Goal: Contribute content: Add original content to the website for others to see

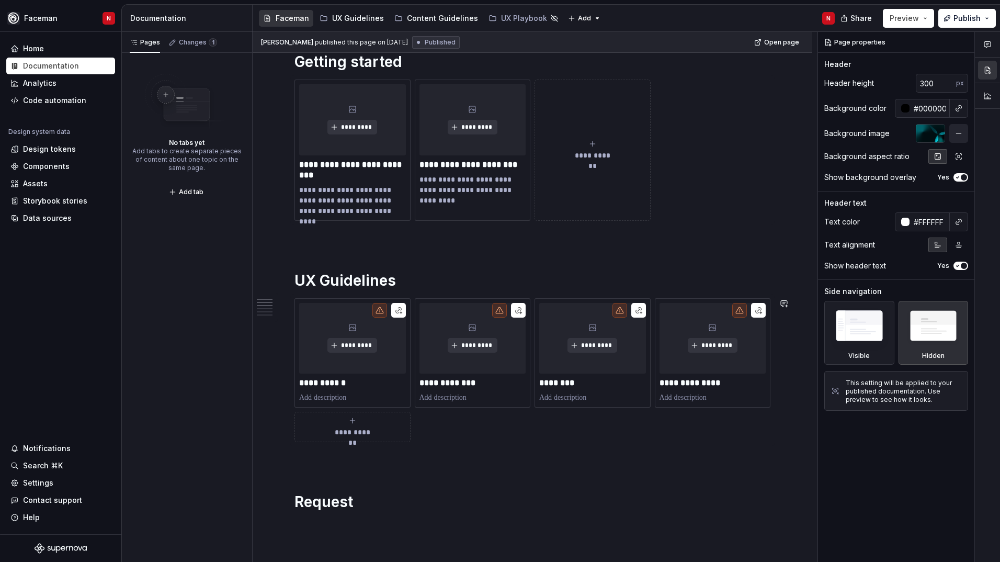
scroll to position [262, 0]
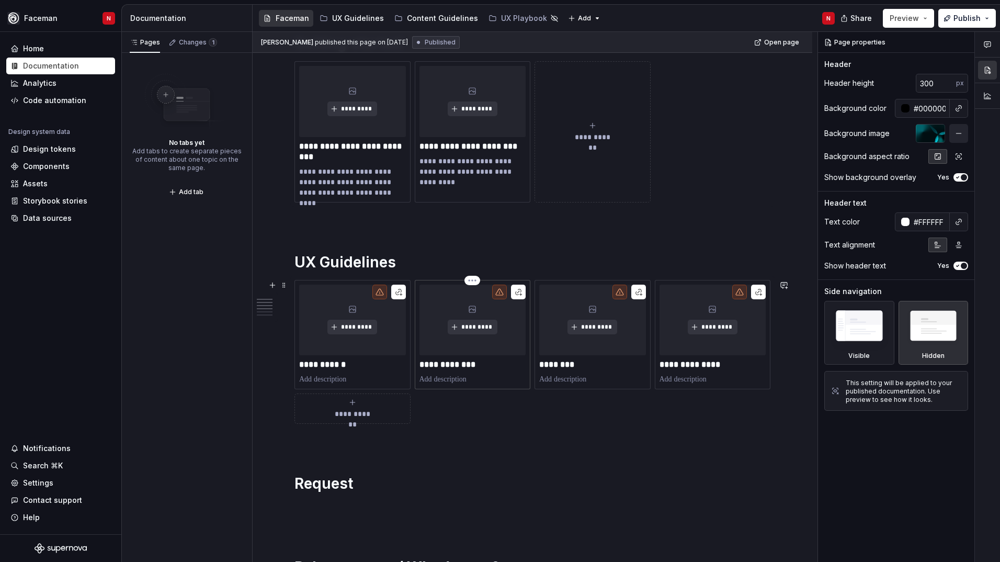
click at [473, 372] on div "**********" at bounding box center [473, 335] width 107 height 100
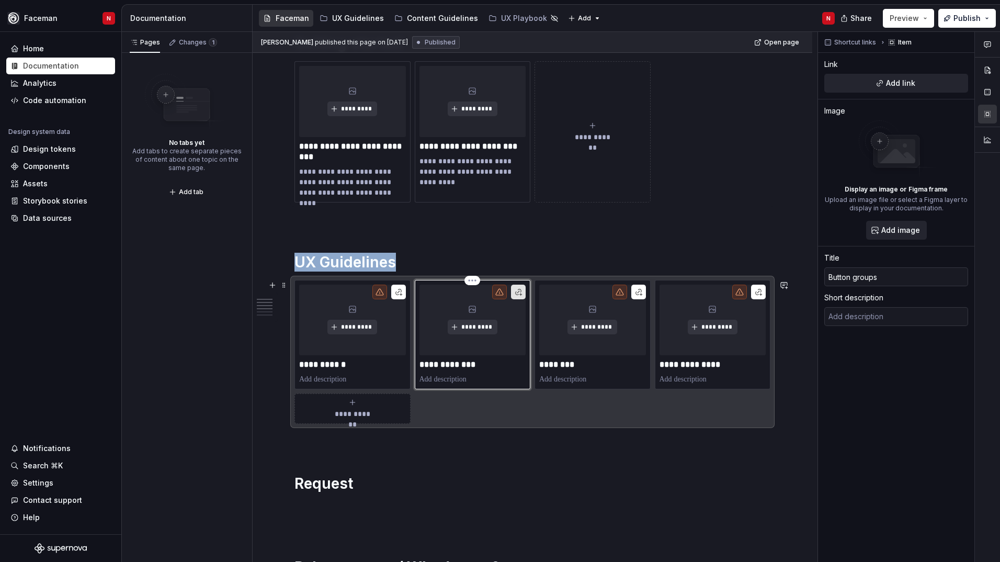
click at [516, 295] on button "button" at bounding box center [518, 292] width 15 height 15
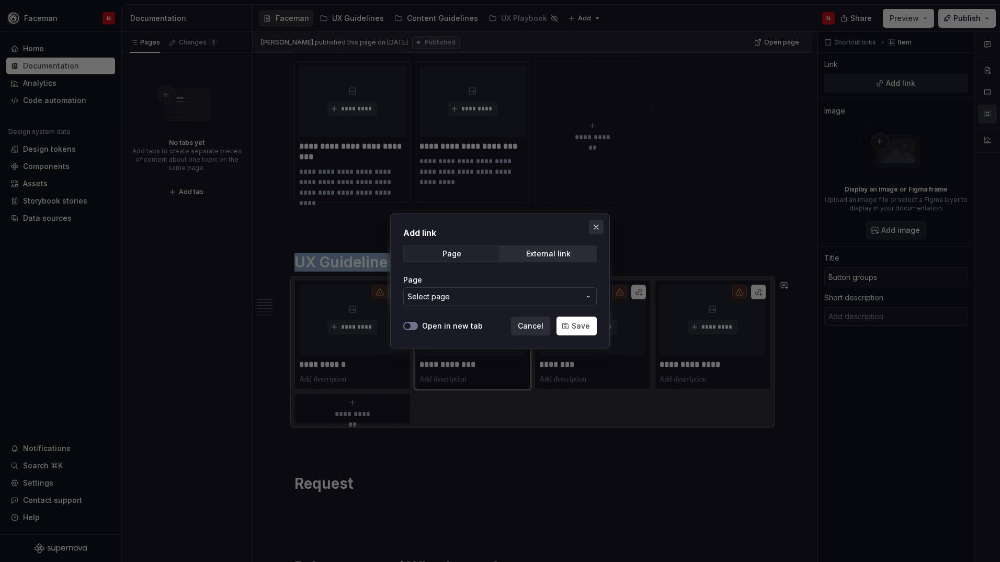
click at [596, 229] on button "button" at bounding box center [596, 227] width 15 height 15
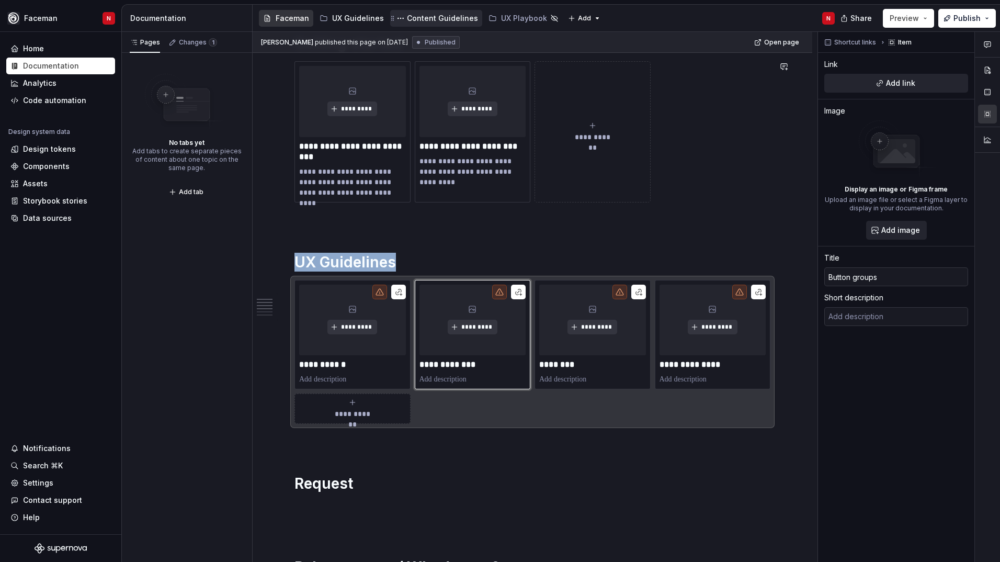
click at [409, 19] on div "Content Guidelines" at bounding box center [442, 18] width 71 height 10
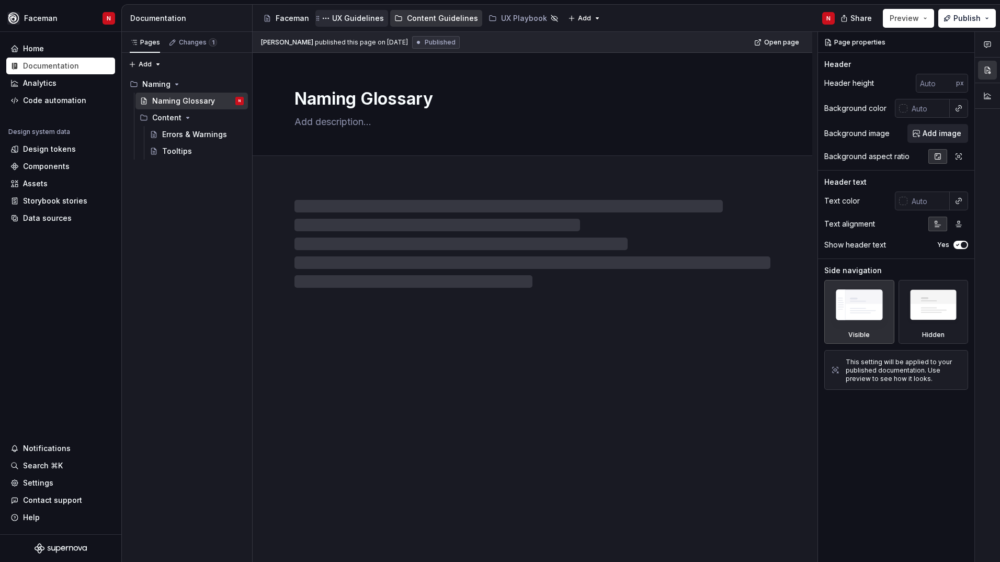
click at [352, 19] on div "UX Guidelines" at bounding box center [358, 18] width 52 height 10
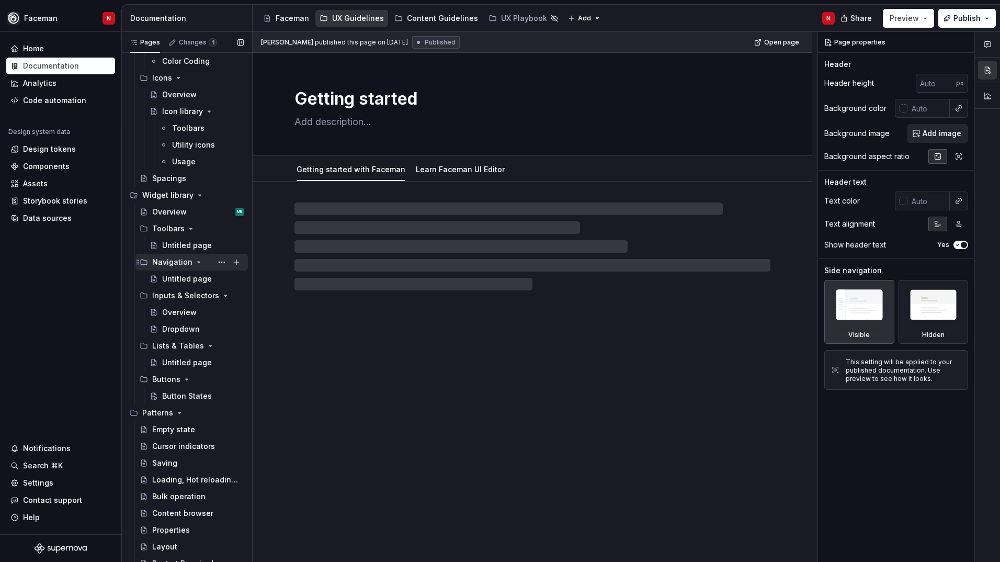
scroll to position [164, 0]
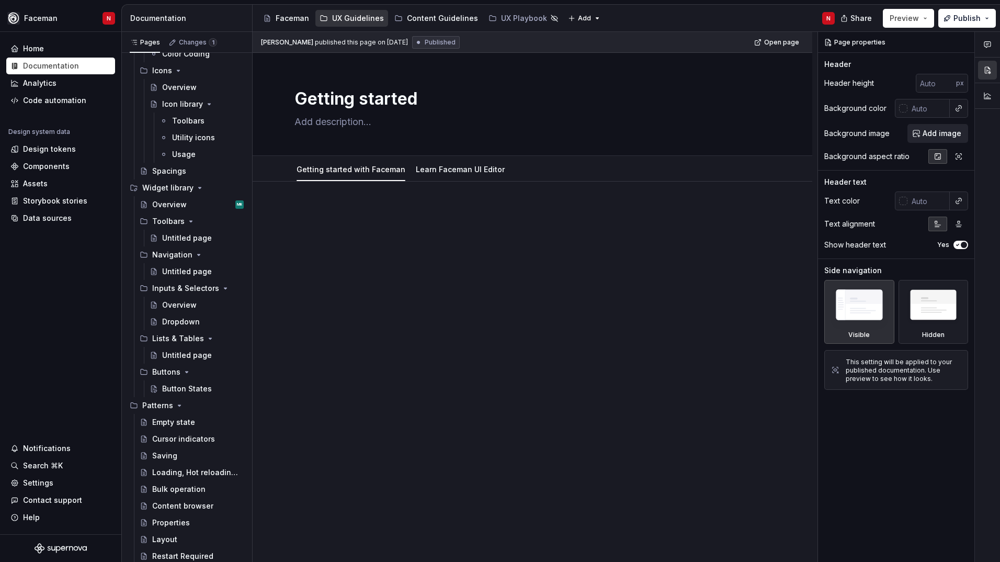
drag, startPoint x: 185, startPoint y: 392, endPoint x: 321, endPoint y: 421, distance: 139.1
click at [185, 392] on div "Button States" at bounding box center [187, 388] width 50 height 10
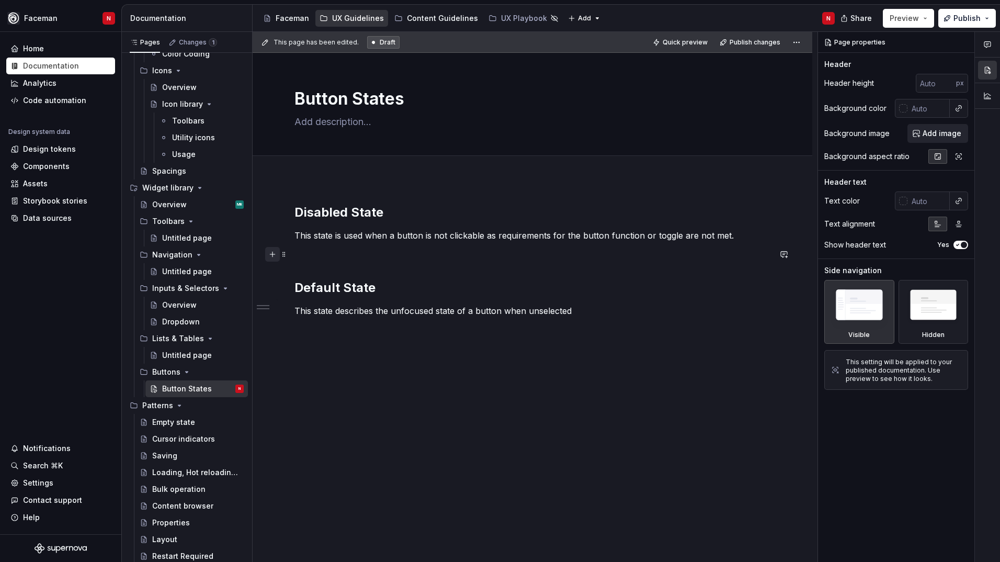
click at [273, 255] on button "button" at bounding box center [272, 254] width 15 height 15
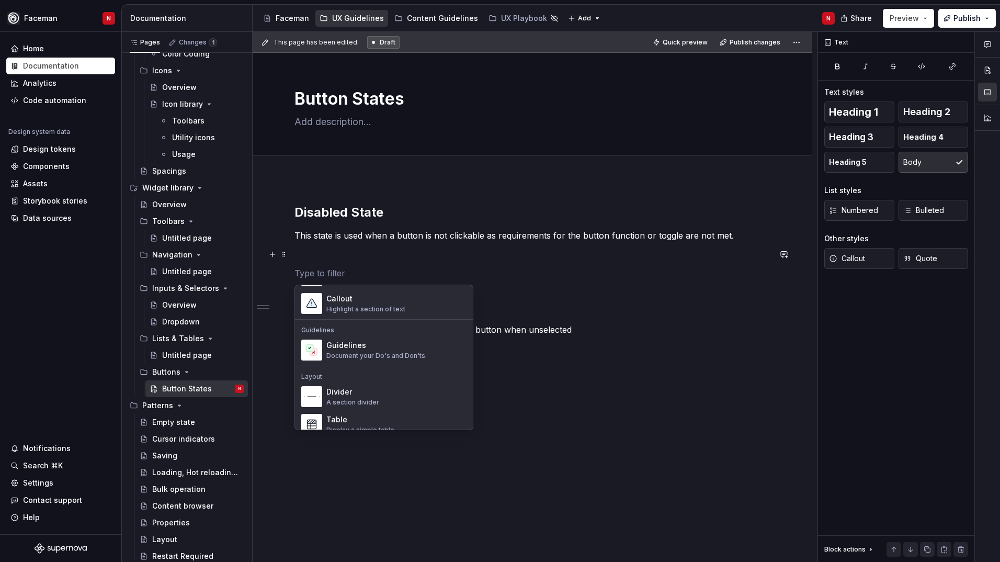
scroll to position [471, 0]
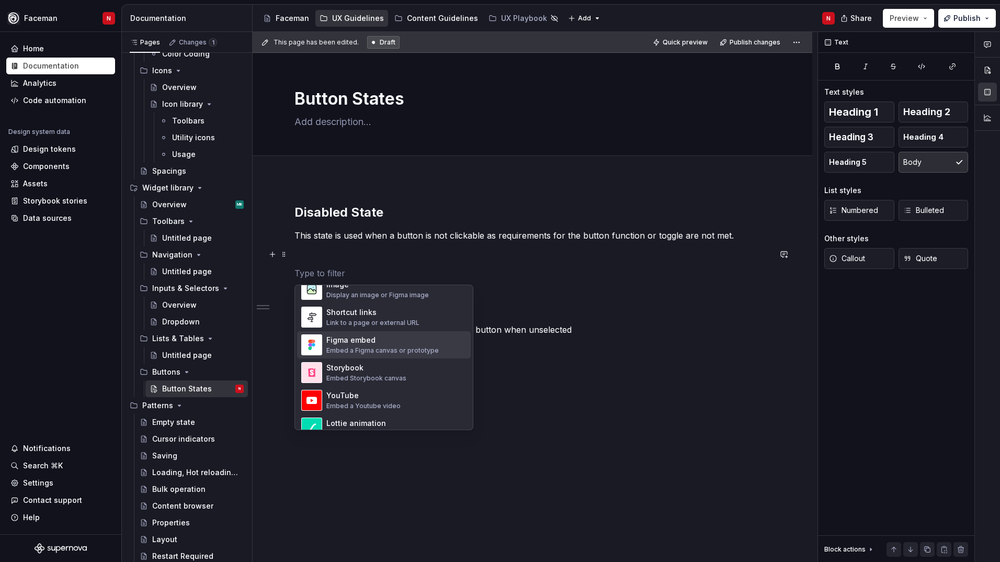
click at [368, 348] on div "Embed a Figma canvas or prototype" at bounding box center [382, 350] width 112 height 8
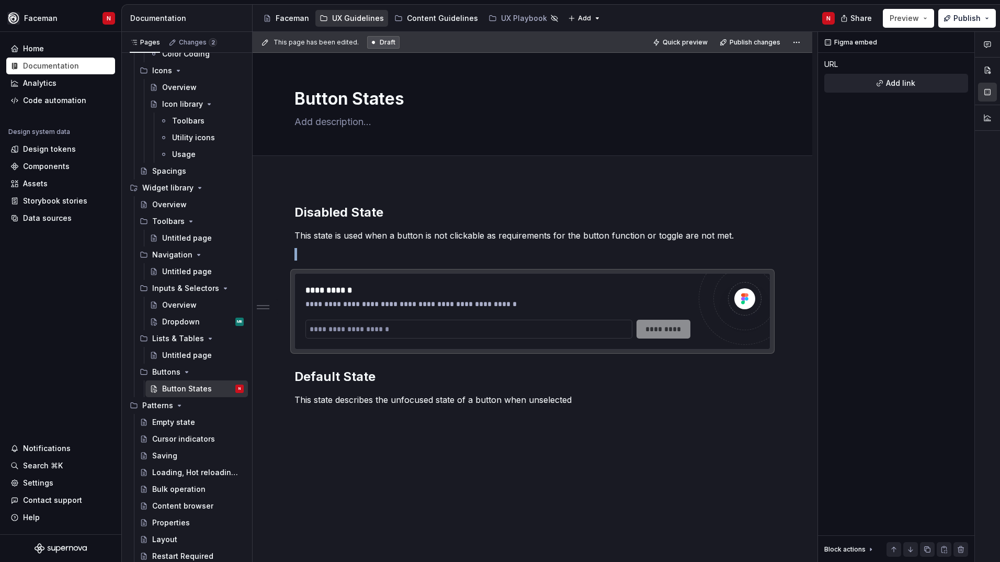
type textarea "*"
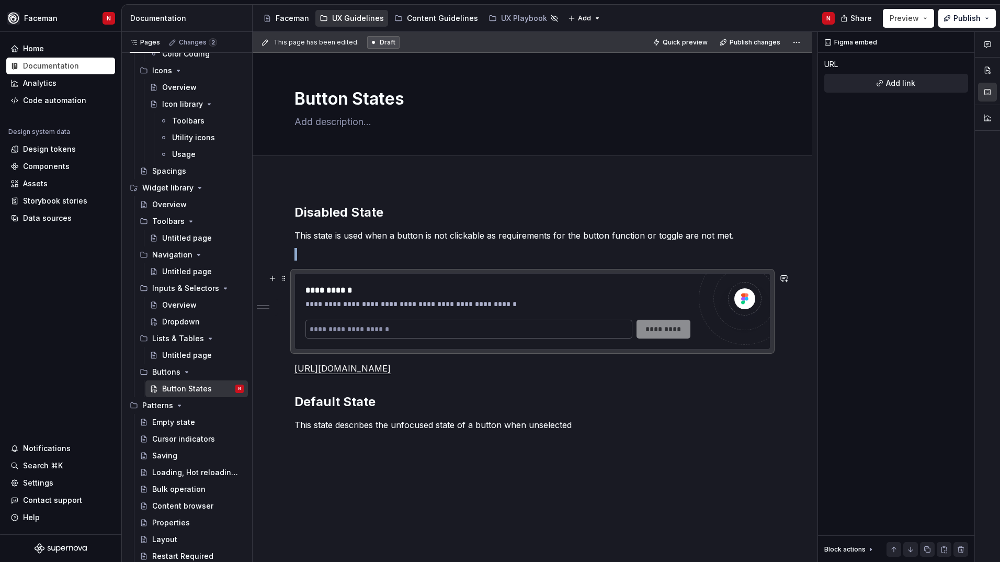
click at [510, 334] on input "text" at bounding box center [469, 329] width 327 height 19
paste input "**********"
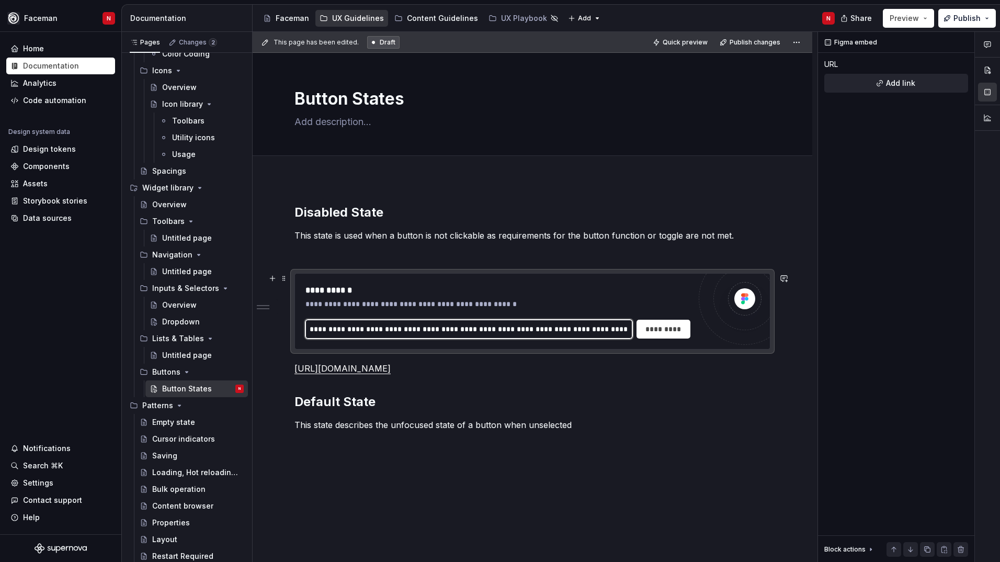
scroll to position [0, 709]
type input "**********"
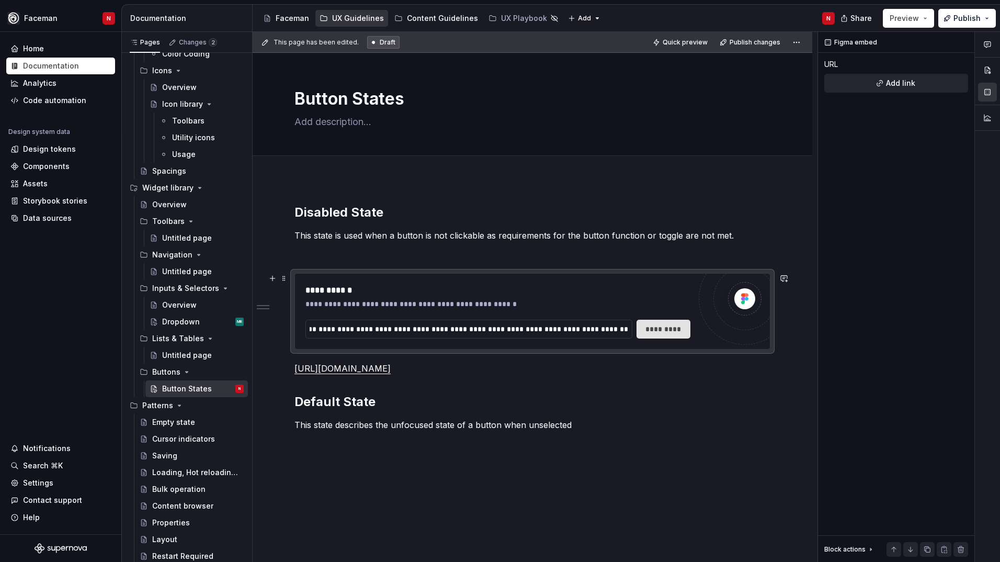
click at [647, 333] on span "*********" at bounding box center [664, 329] width 41 height 10
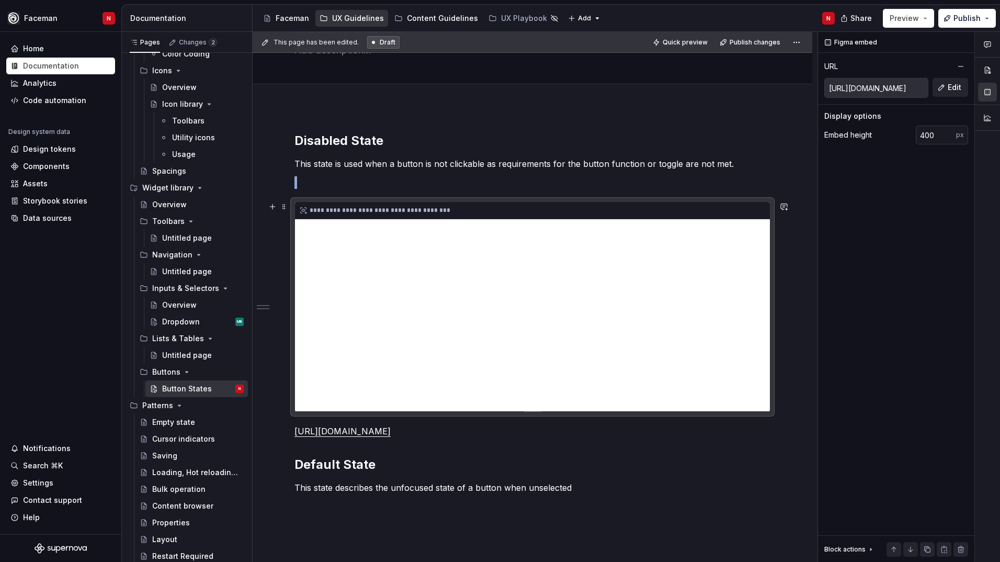
scroll to position [157, 0]
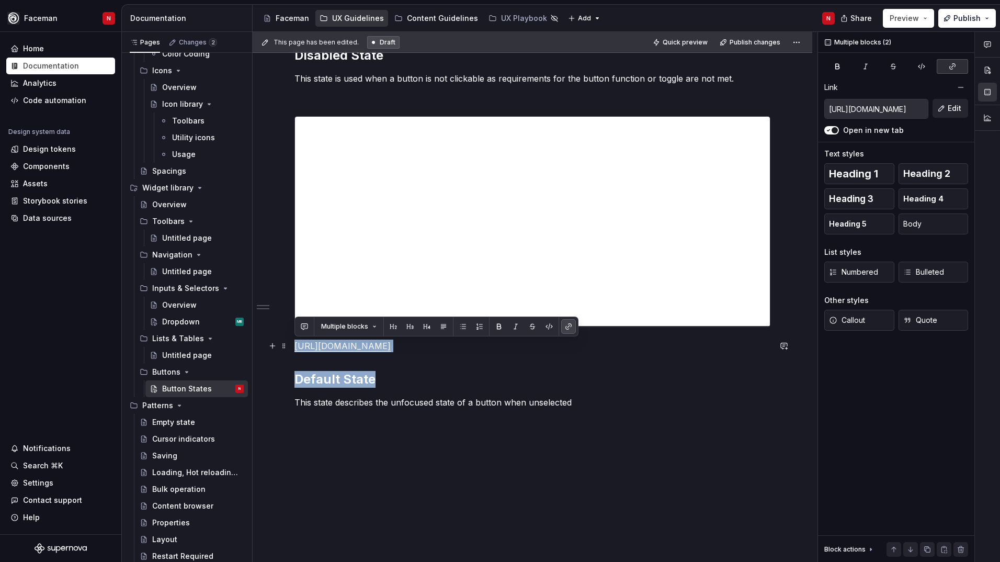
drag, startPoint x: 634, startPoint y: 378, endPoint x: 291, endPoint y: 340, distance: 345.3
click at [291, 340] on div "**********" at bounding box center [533, 306] width 560 height 568
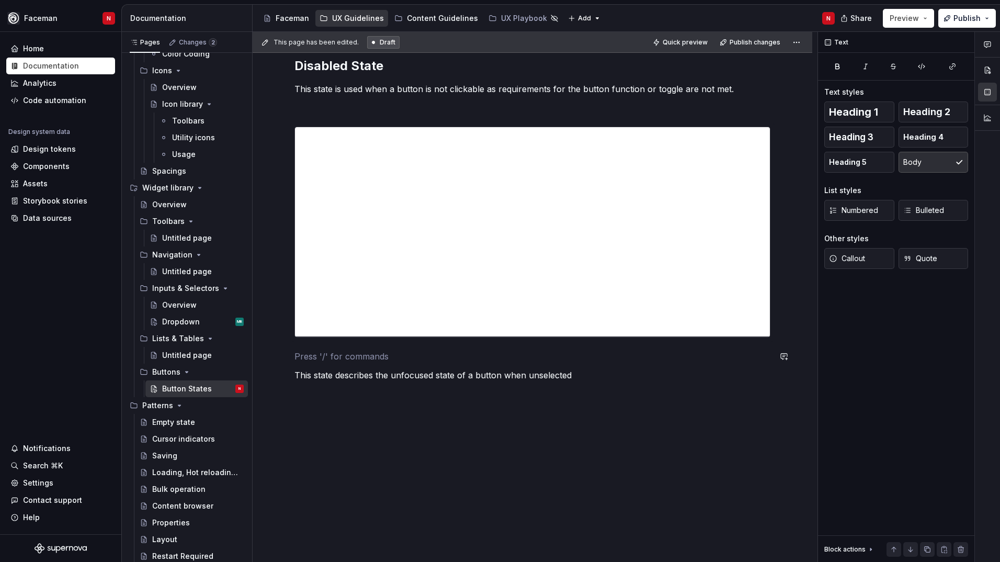
scroll to position [146, 0]
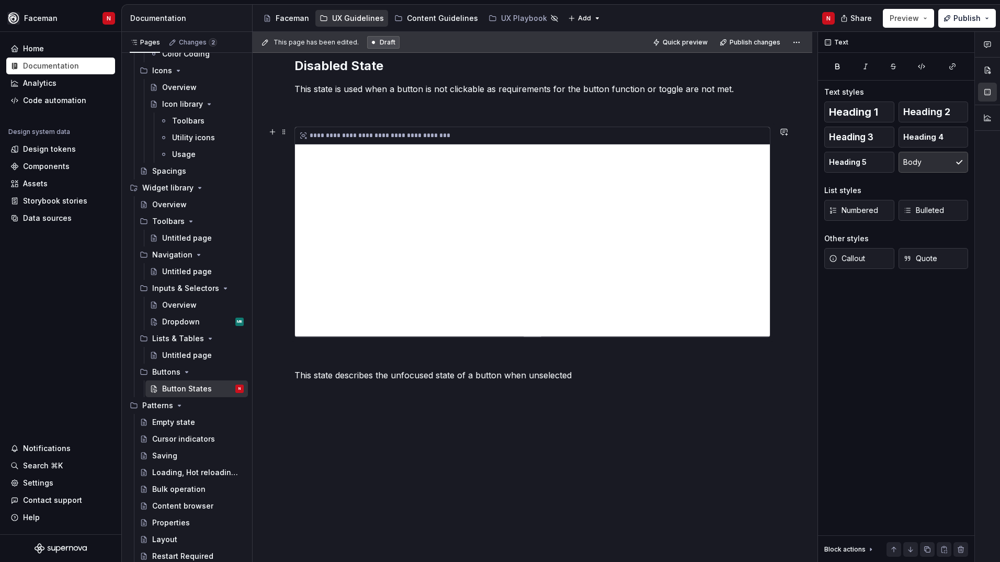
click at [411, 165] on div "**********" at bounding box center [532, 231] width 475 height 209
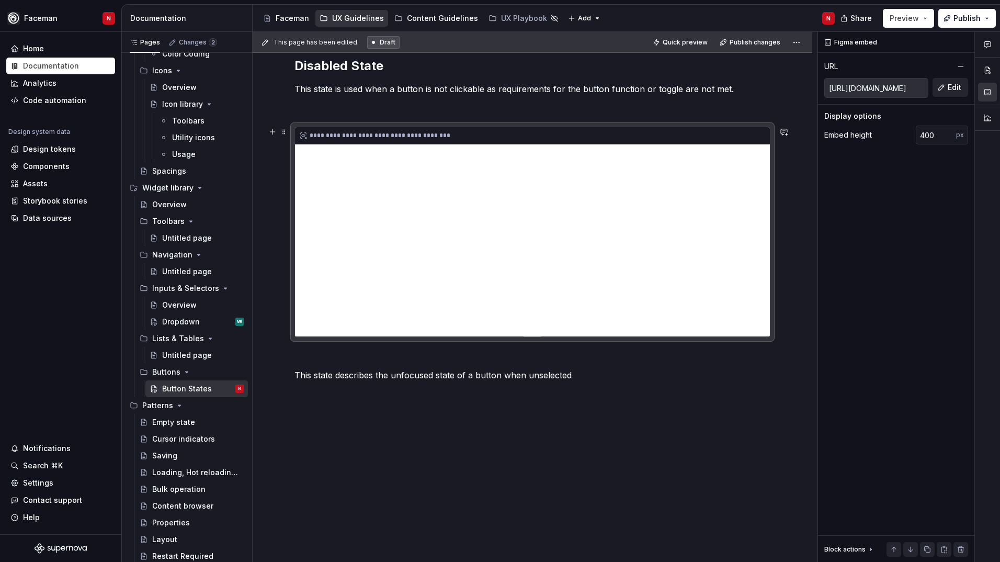
click at [408, 164] on div "**********" at bounding box center [532, 231] width 475 height 209
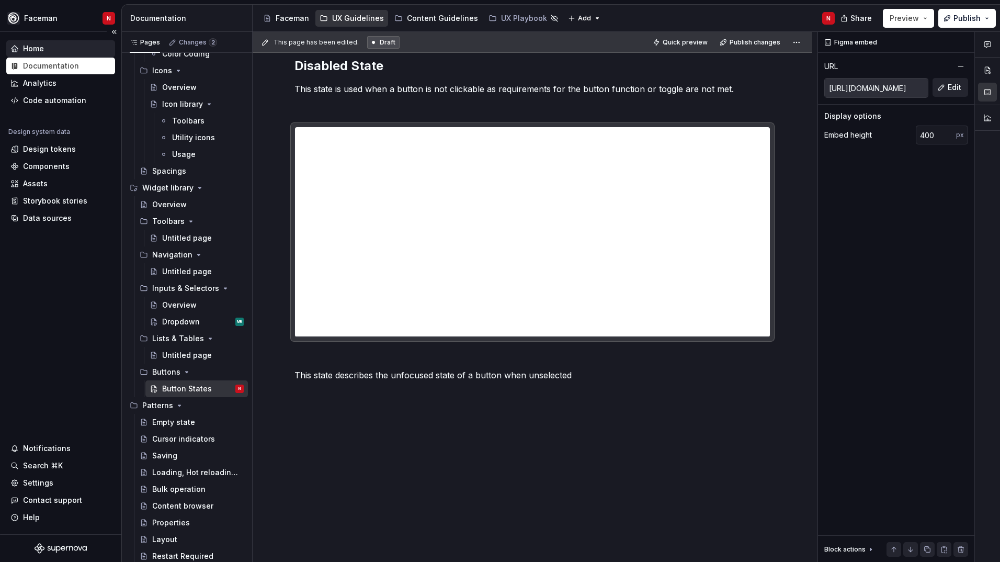
click at [32, 48] on div "Home" at bounding box center [33, 48] width 21 height 10
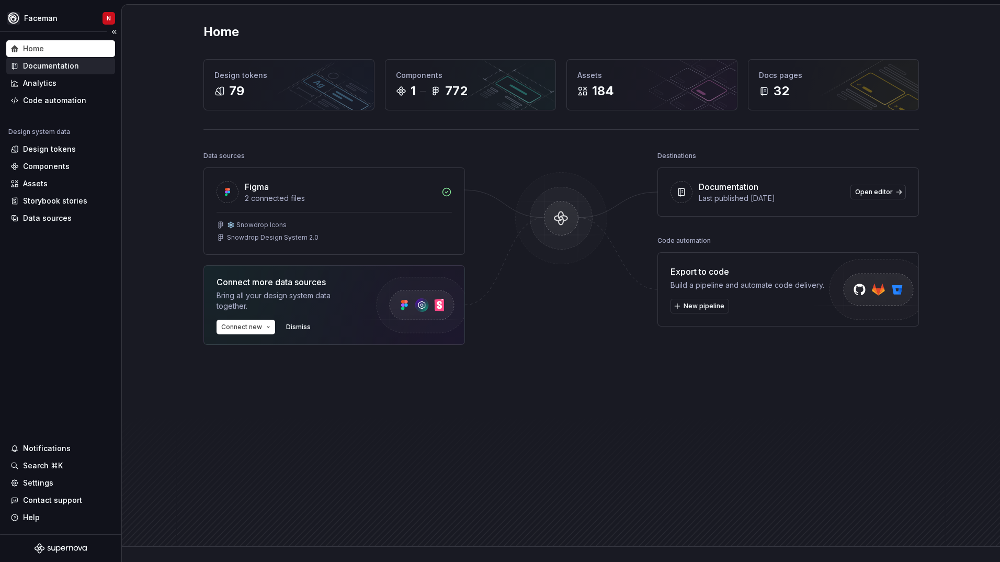
drag, startPoint x: 38, startPoint y: 65, endPoint x: 54, endPoint y: 71, distance: 16.9
click at [38, 65] on div "Documentation" at bounding box center [51, 66] width 56 height 10
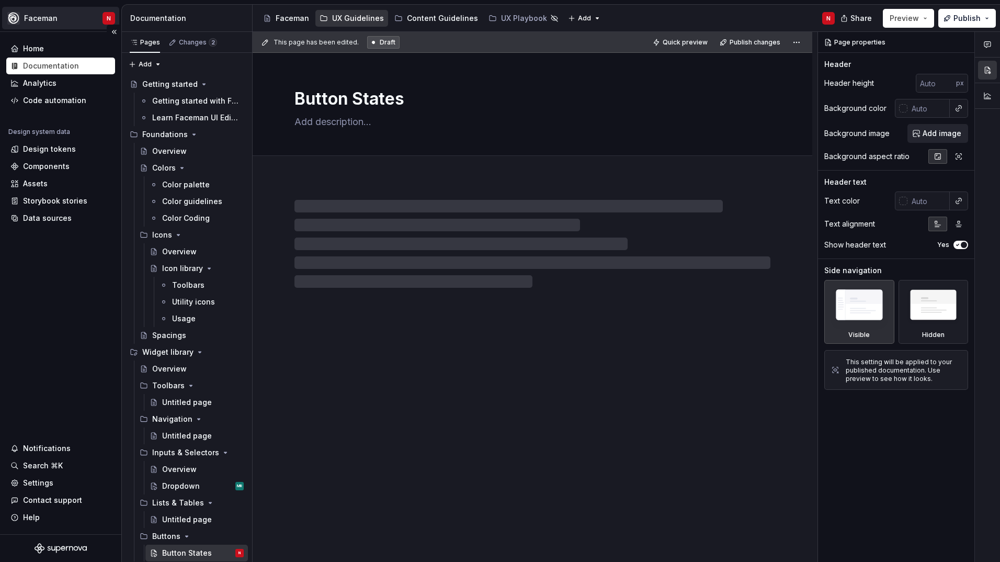
click at [55, 25] on html "Faceman N Home Documentation Analytics Code automation Design system data Desig…" at bounding box center [500, 281] width 1000 height 562
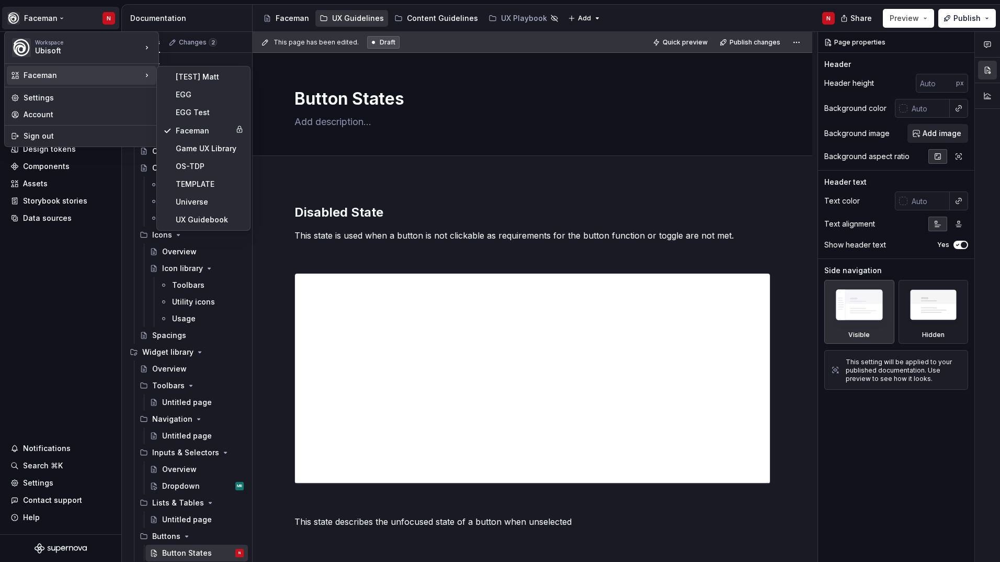
click at [67, 73] on div "Faceman" at bounding box center [83, 75] width 118 height 10
click at [794, 340] on html "Faceman N Home Documentation Analytics Code automation Design system data Desig…" at bounding box center [500, 281] width 1000 height 562
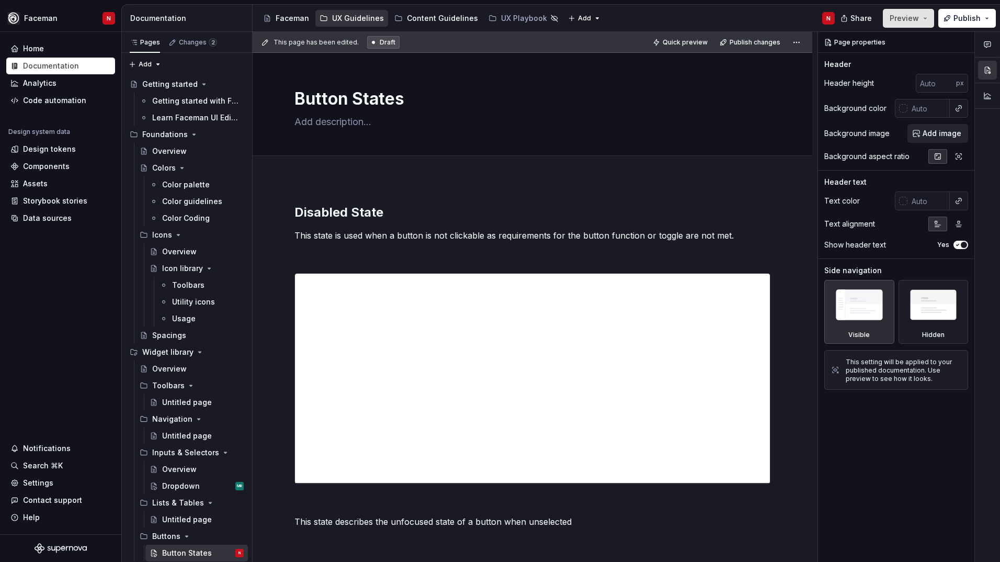
click at [899, 20] on span "Preview" at bounding box center [904, 18] width 29 height 10
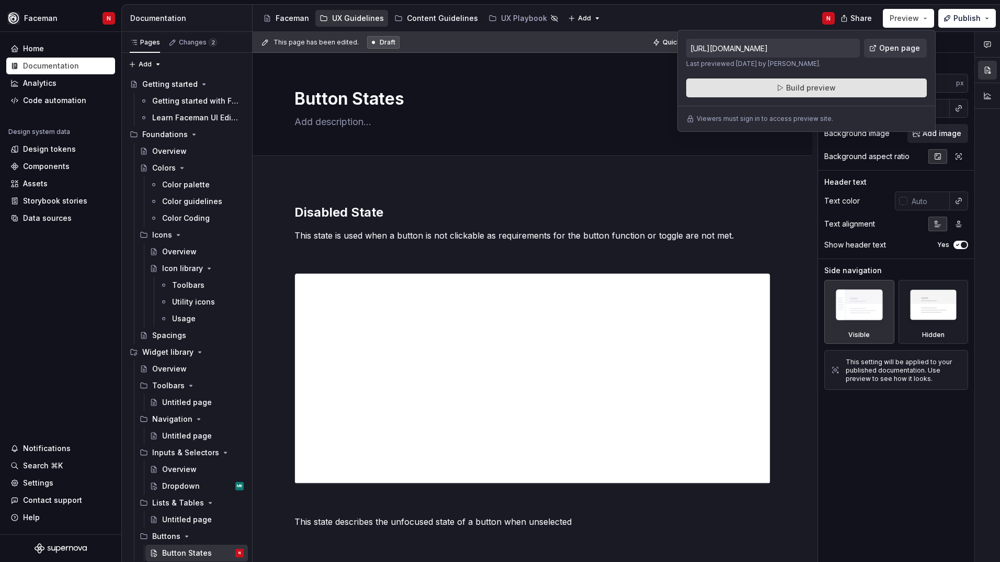
click at [815, 87] on span "Build preview" at bounding box center [811, 88] width 50 height 10
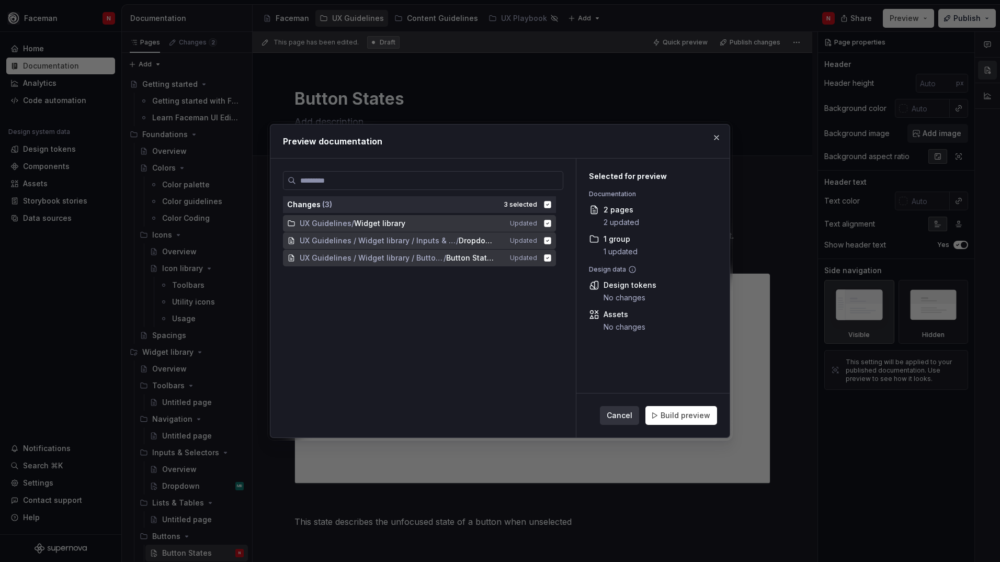
click at [627, 419] on span "Cancel" at bounding box center [620, 415] width 26 height 10
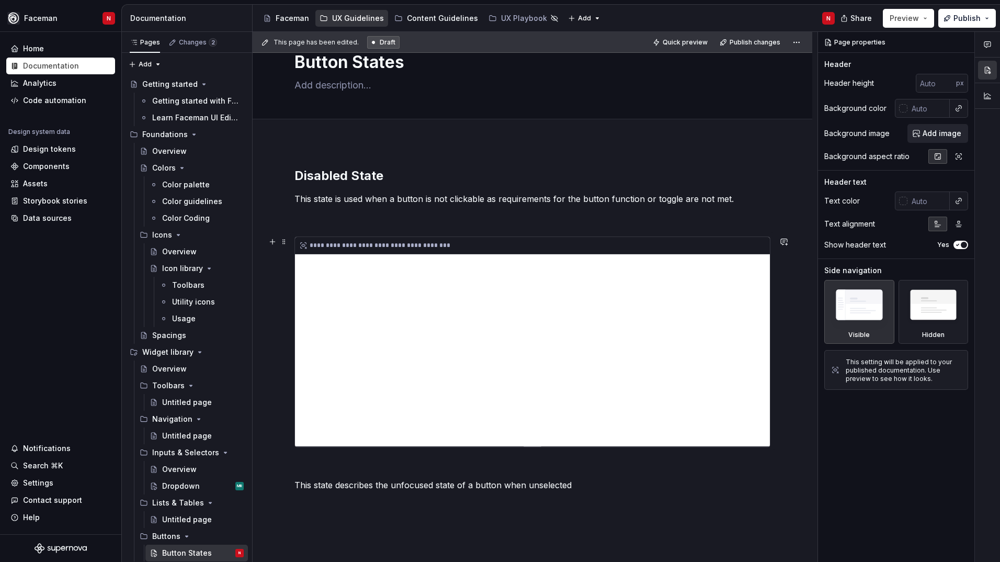
scroll to position [52, 0]
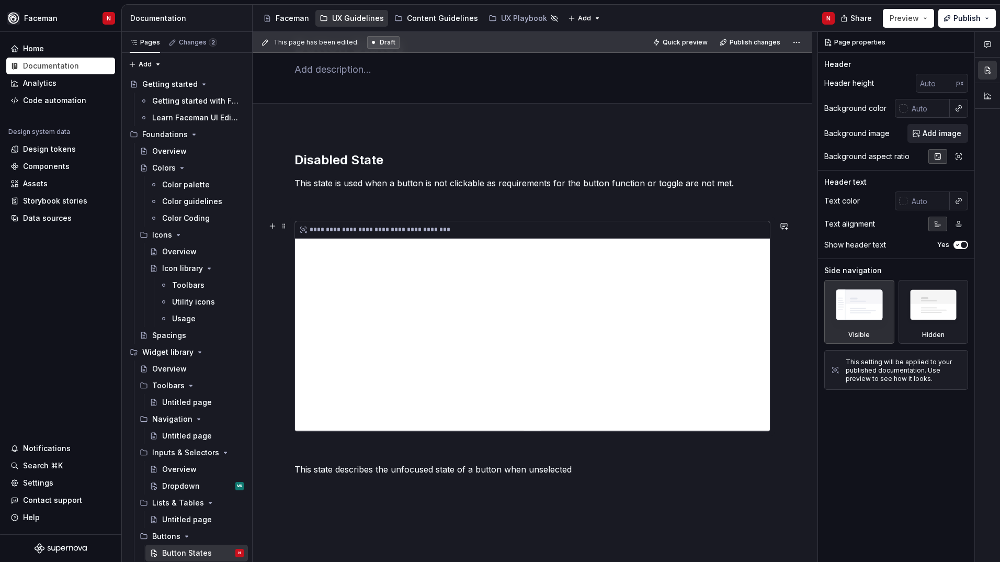
click at [410, 258] on div "**********" at bounding box center [532, 325] width 475 height 209
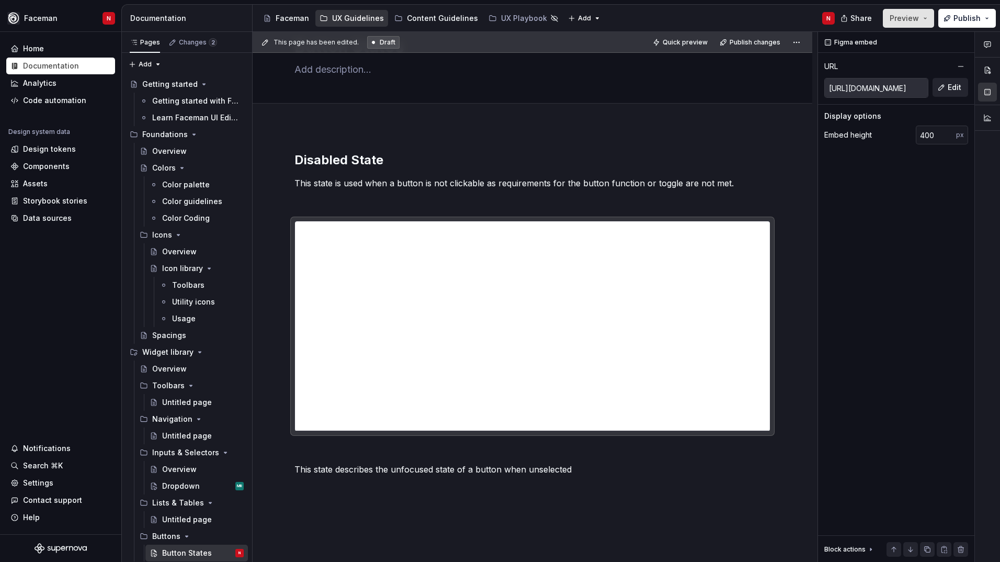
click at [906, 21] on span "Preview" at bounding box center [904, 18] width 29 height 10
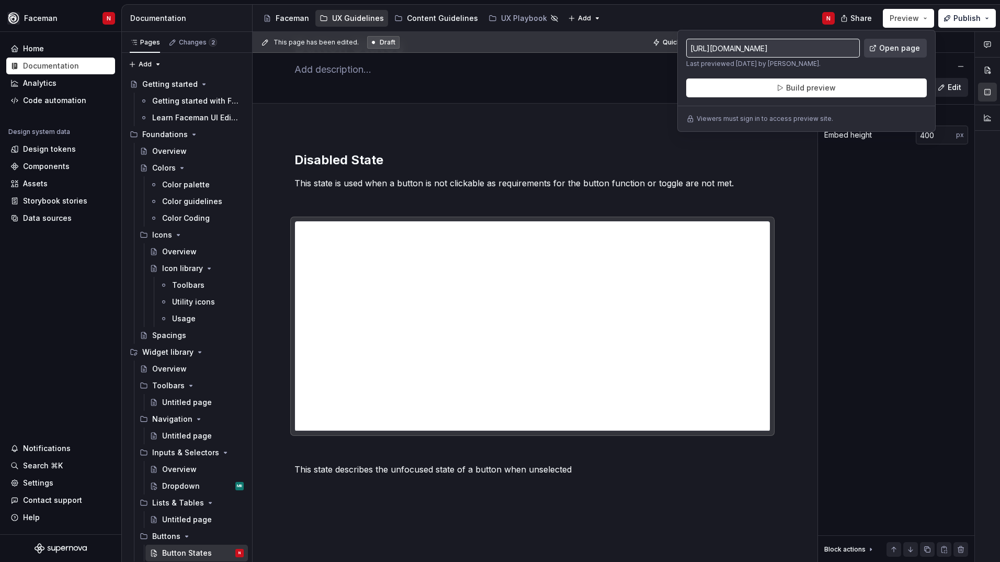
drag, startPoint x: 906, startPoint y: 21, endPoint x: 881, endPoint y: 51, distance: 39.7
click at [881, 51] on link "Open page" at bounding box center [895, 48] width 63 height 19
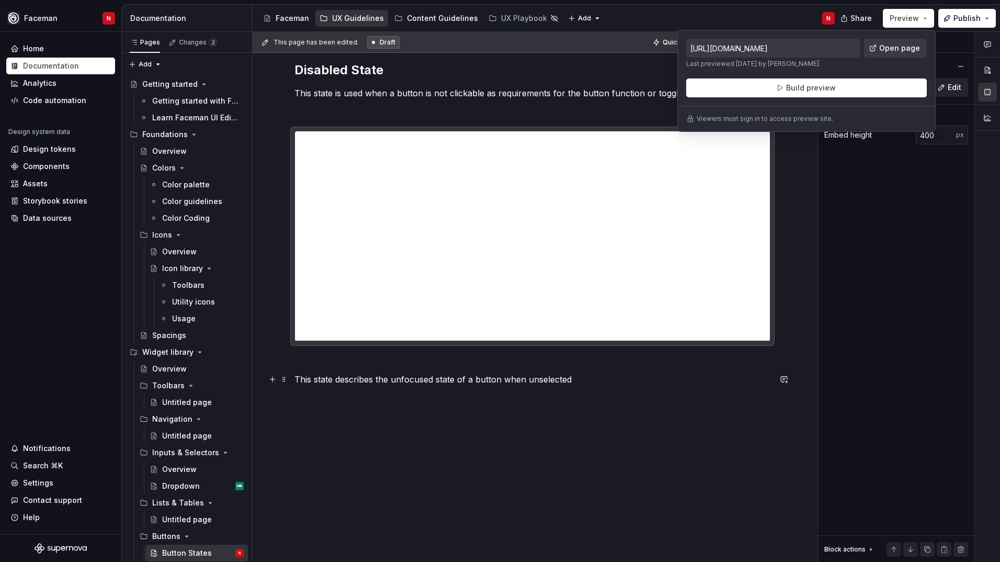
scroll to position [146, 0]
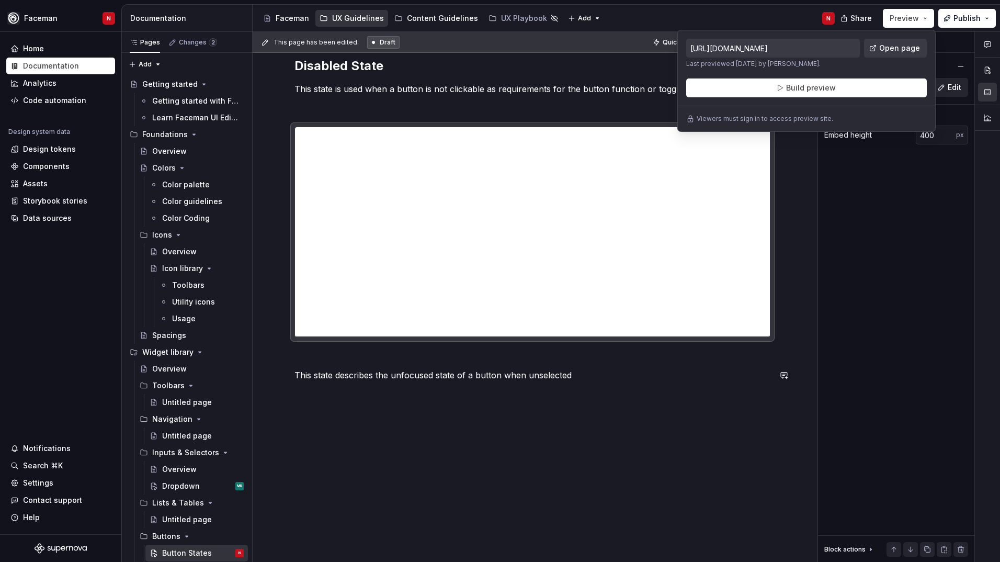
click at [371, 356] on p at bounding box center [533, 356] width 476 height 13
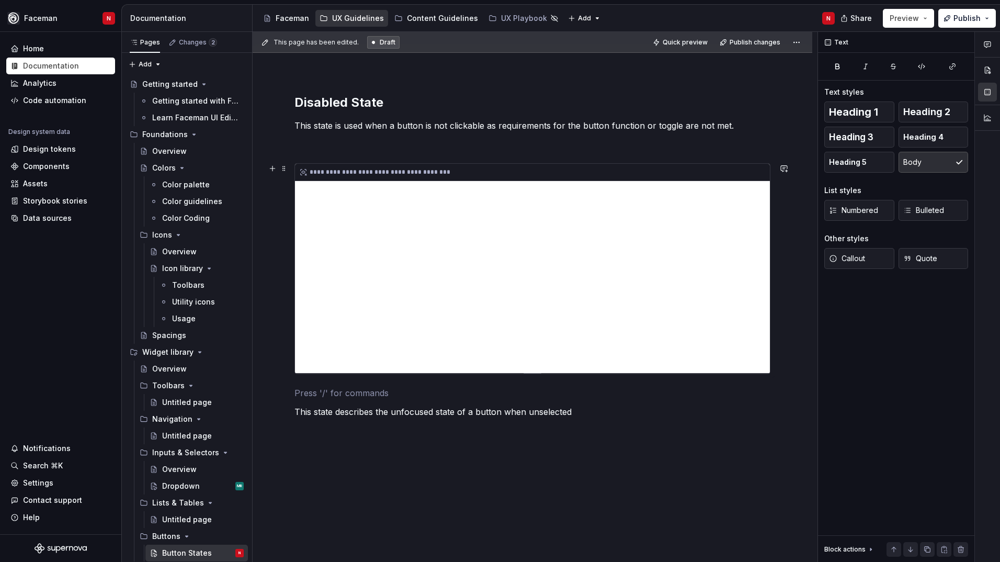
scroll to position [94, 0]
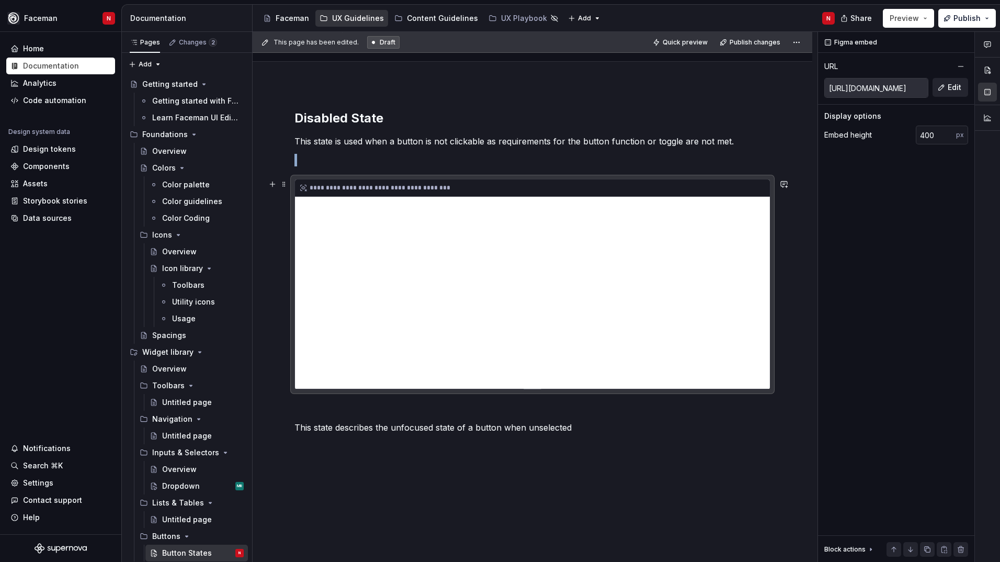
click at [331, 188] on div "**********" at bounding box center [532, 187] width 475 height 17
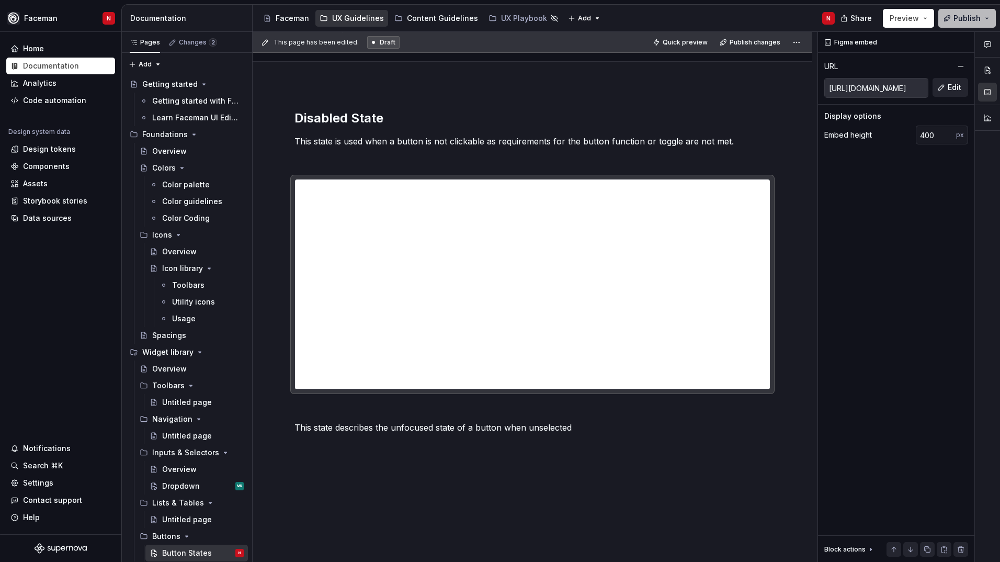
click at [990, 19] on button "Publish" at bounding box center [968, 18] width 58 height 19
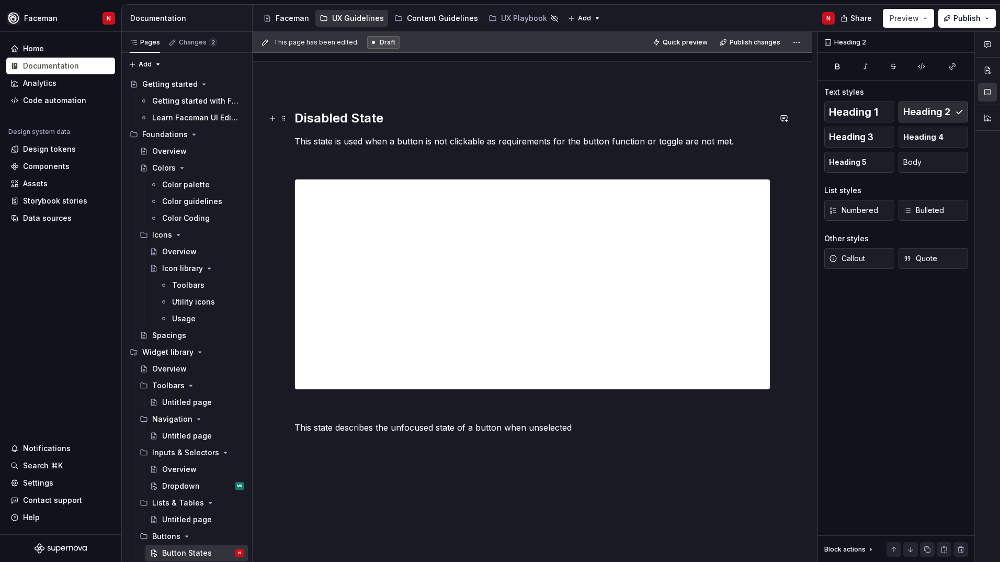
click at [602, 117] on h2 "Disabled State" at bounding box center [533, 118] width 476 height 17
click at [949, 21] on button "Publish" at bounding box center [968, 18] width 58 height 19
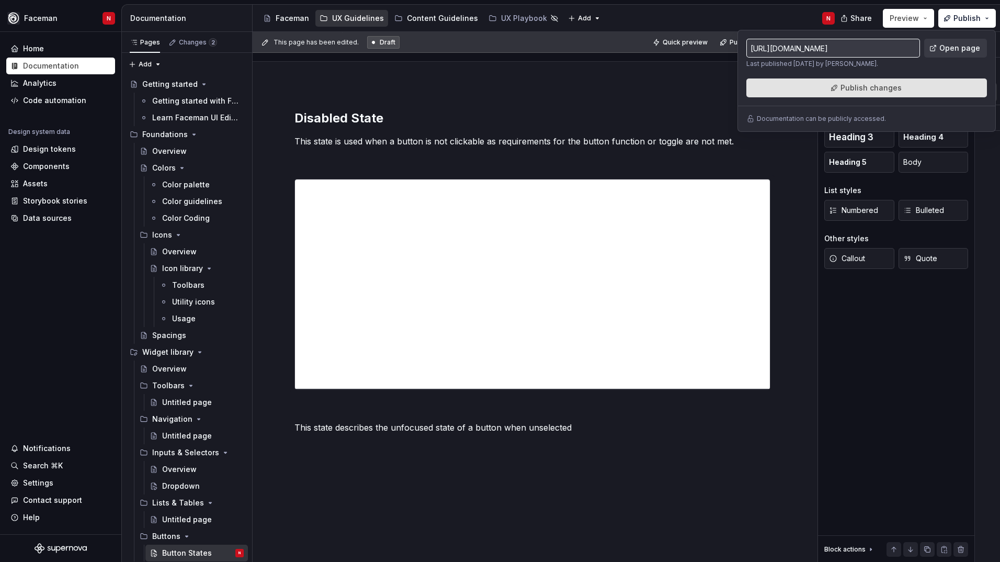
drag, startPoint x: 949, startPoint y: 21, endPoint x: 886, endPoint y: 89, distance: 92.2
click at [886, 89] on span "Publish changes" at bounding box center [871, 88] width 61 height 10
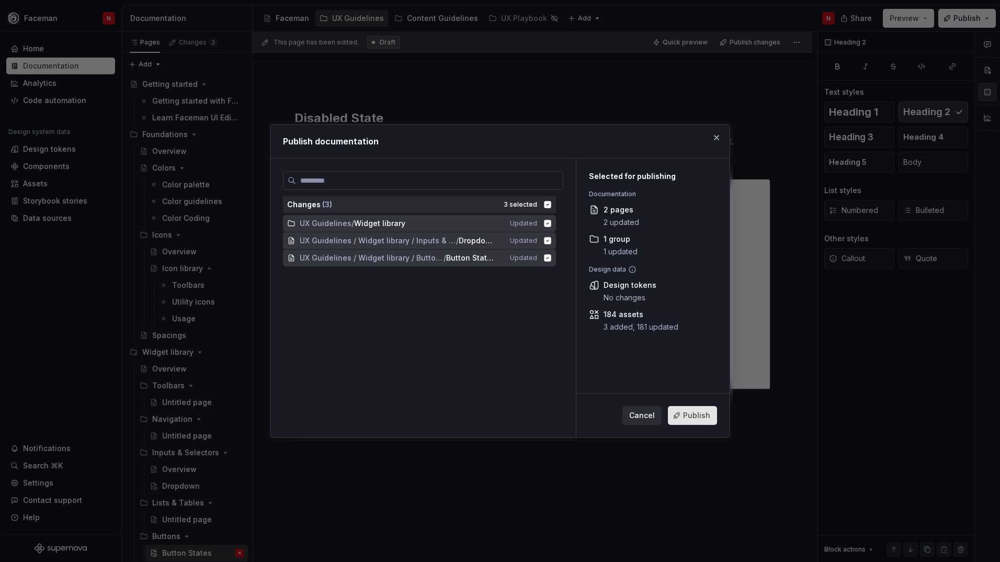
click at [696, 420] on span "Publish" at bounding box center [696, 415] width 27 height 10
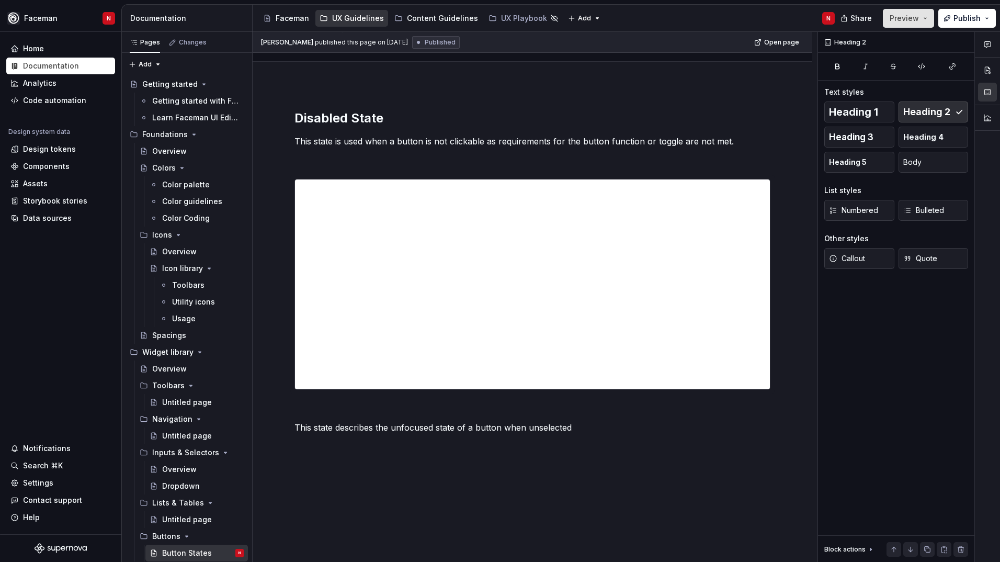
click at [919, 23] on span "Preview" at bounding box center [904, 18] width 29 height 10
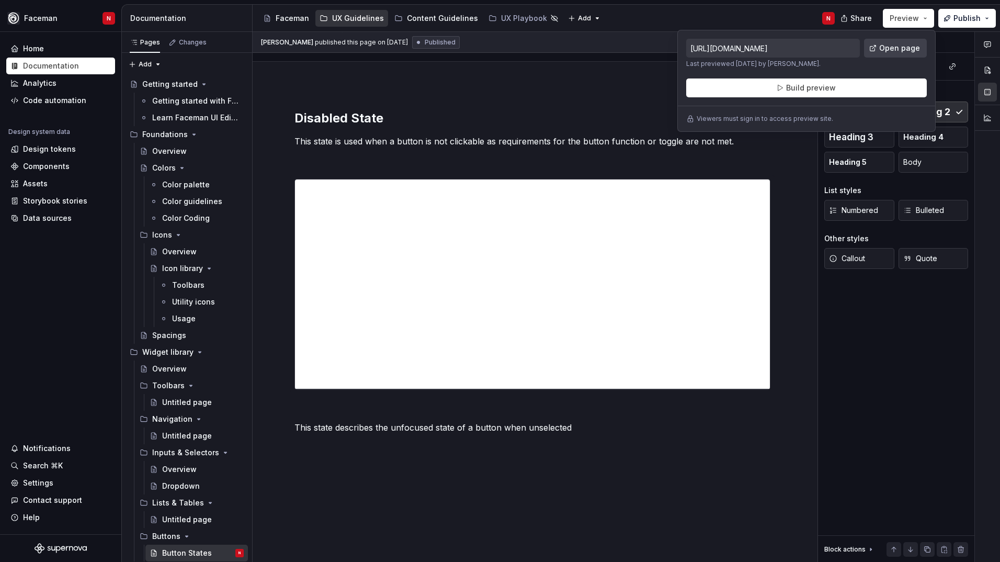
drag, startPoint x: 918, startPoint y: 23, endPoint x: 897, endPoint y: 42, distance: 28.5
click at [897, 42] on link "Open page" at bounding box center [895, 48] width 63 height 19
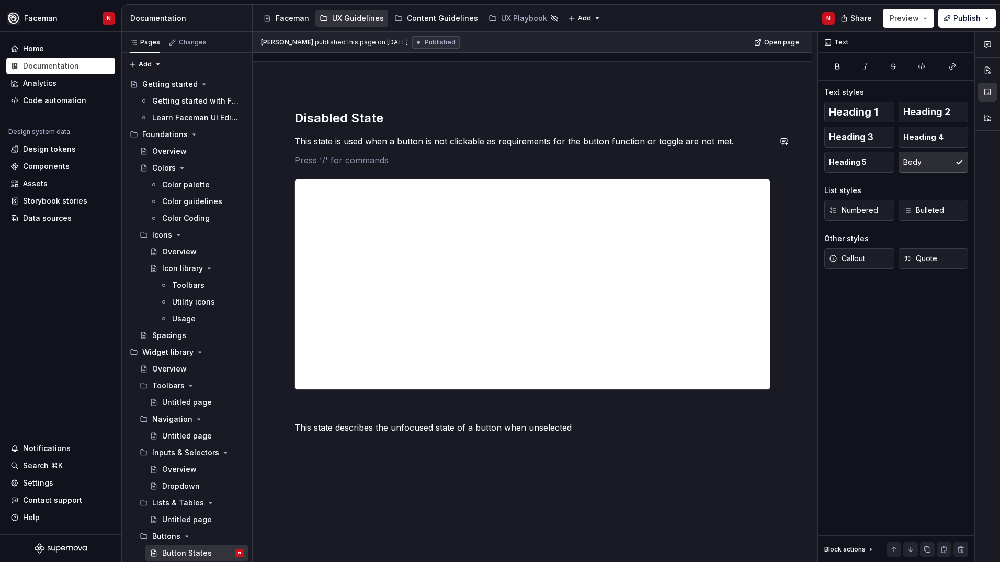
click at [333, 152] on div "**********" at bounding box center [533, 272] width 476 height 324
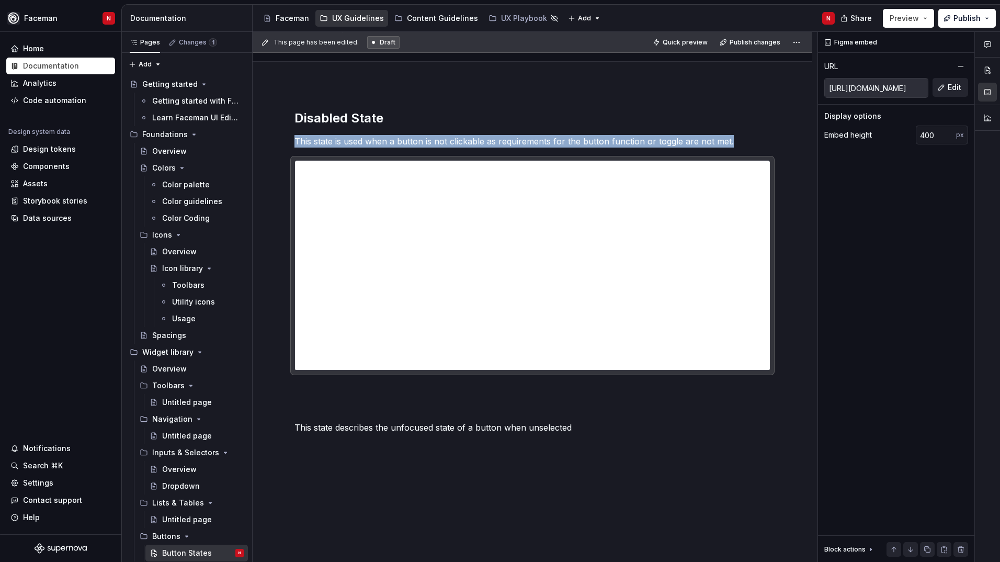
type textarea "*"
click at [306, 388] on p at bounding box center [533, 389] width 476 height 13
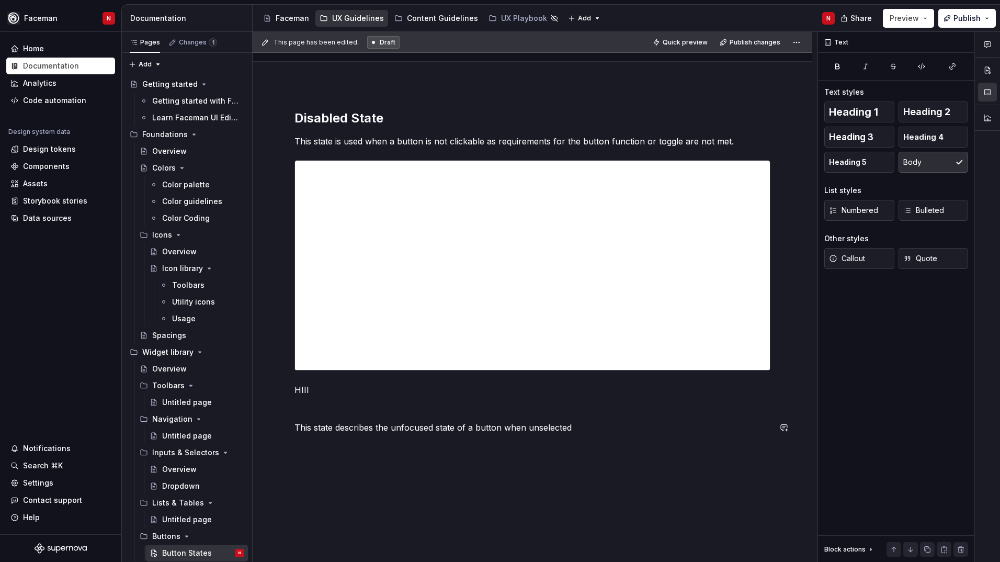
click at [407, 467] on div "**********" at bounding box center [533, 350] width 560 height 530
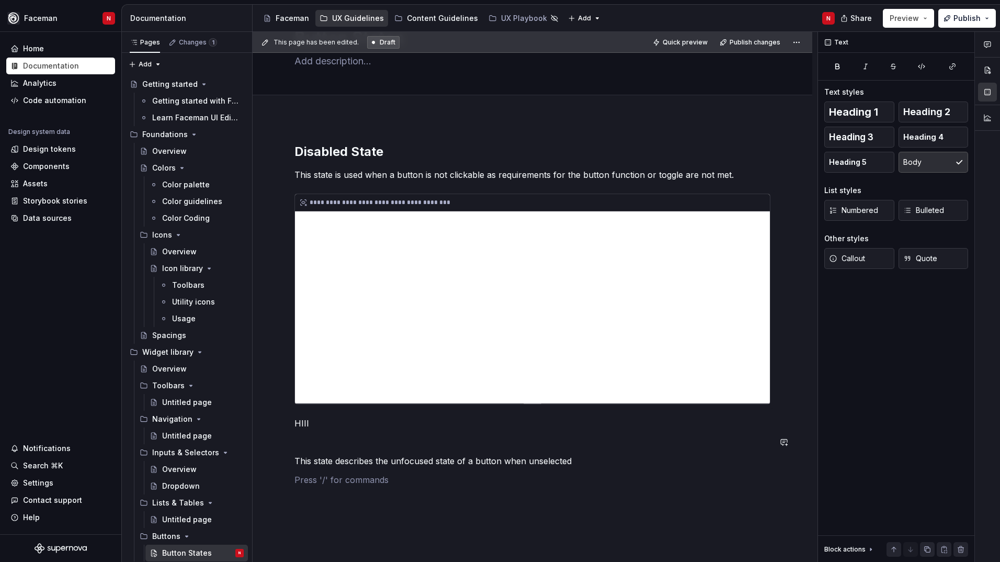
type textarea "*"
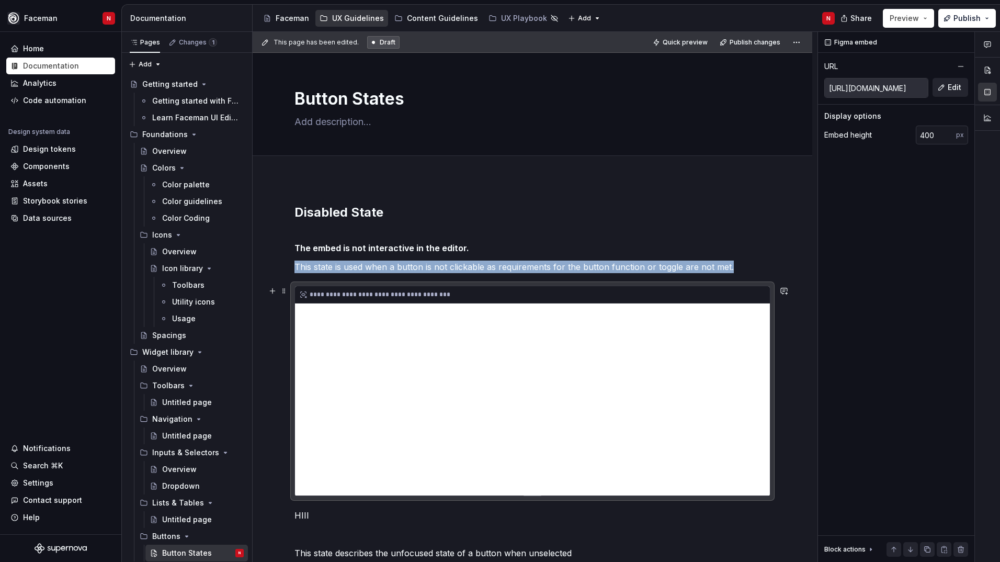
scroll to position [105, 0]
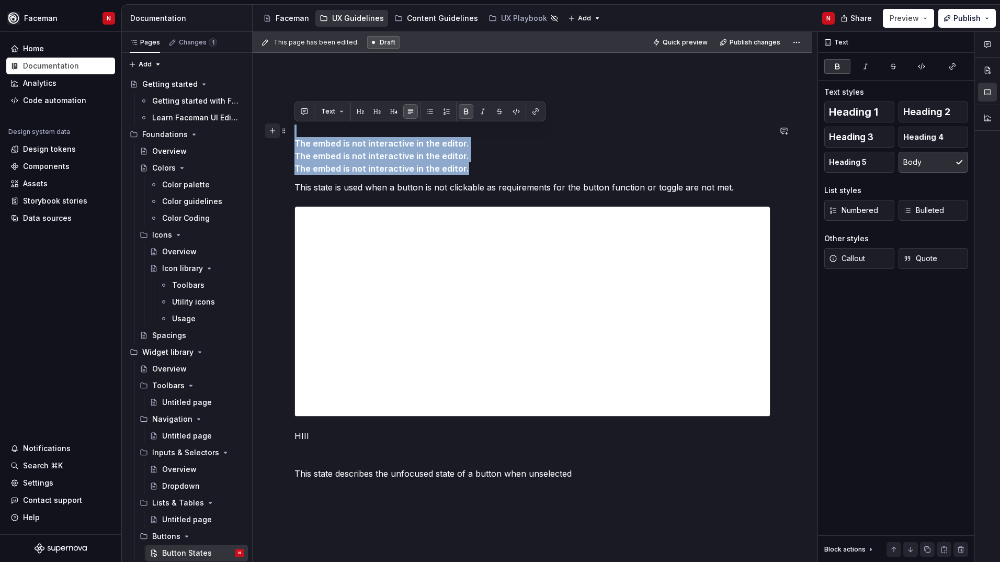
drag, startPoint x: 472, startPoint y: 170, endPoint x: 277, endPoint y: 136, distance: 198.1
click at [295, 136] on div "**********" at bounding box center [533, 305] width 476 height 412
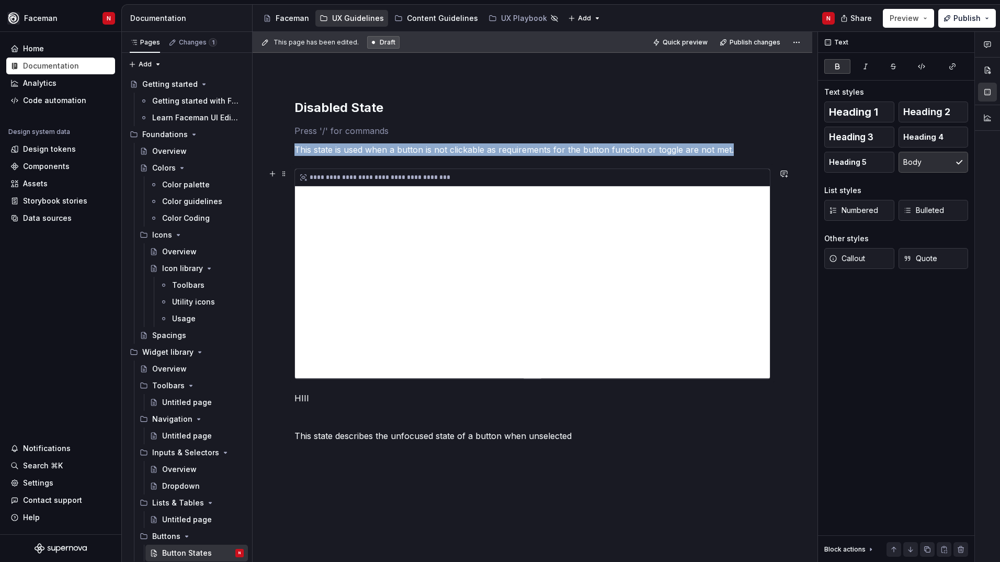
click at [717, 198] on div "**********" at bounding box center [532, 273] width 475 height 209
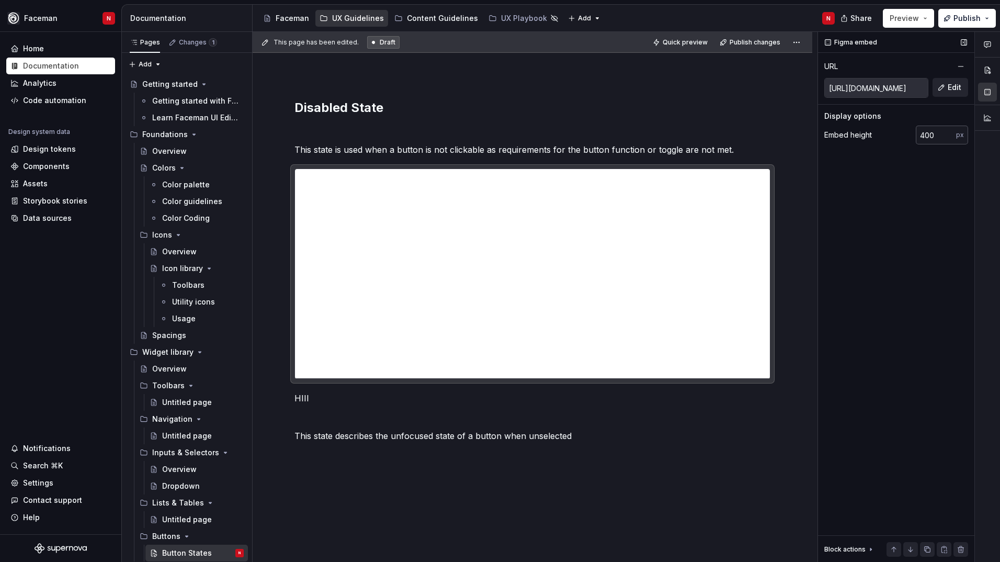
click at [951, 141] on input "400" at bounding box center [936, 135] width 40 height 19
drag, startPoint x: 936, startPoint y: 141, endPoint x: 915, endPoint y: 141, distance: 21.5
click at [917, 141] on input "400" at bounding box center [936, 135] width 40 height 19
click at [931, 136] on input "400" at bounding box center [936, 135] width 40 height 19
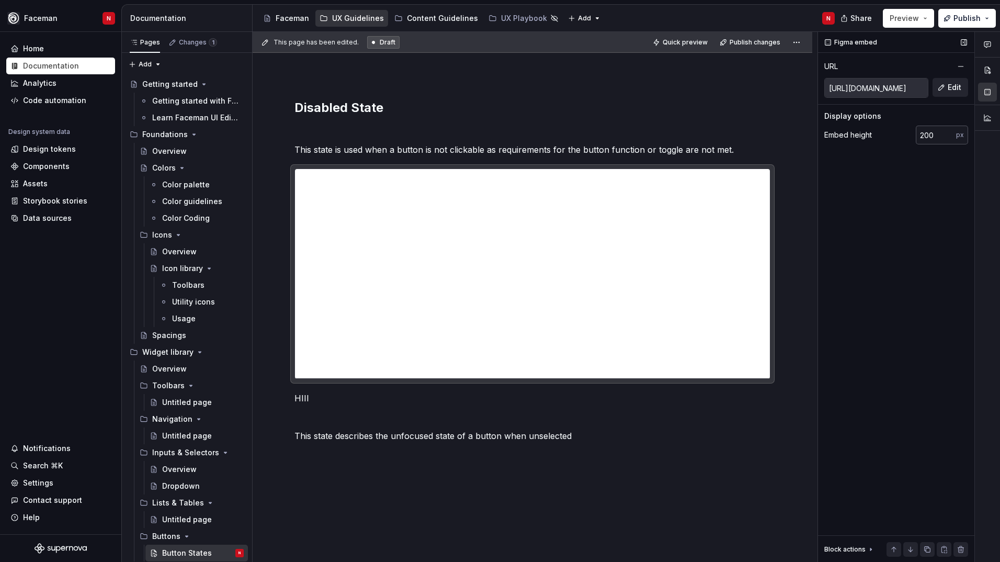
scroll to position [80, 0]
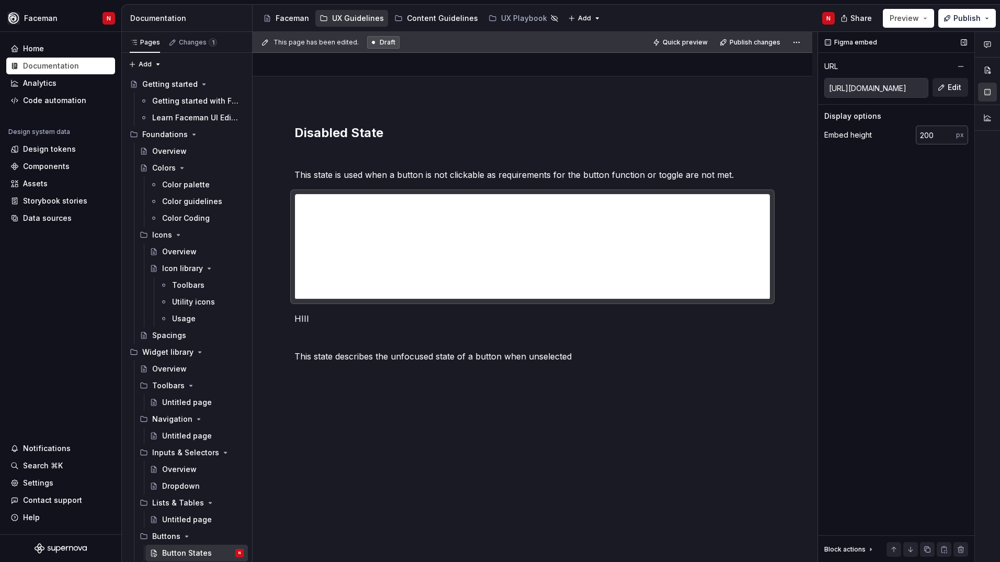
click at [931, 136] on input "200" at bounding box center [936, 135] width 40 height 19
type input "250"
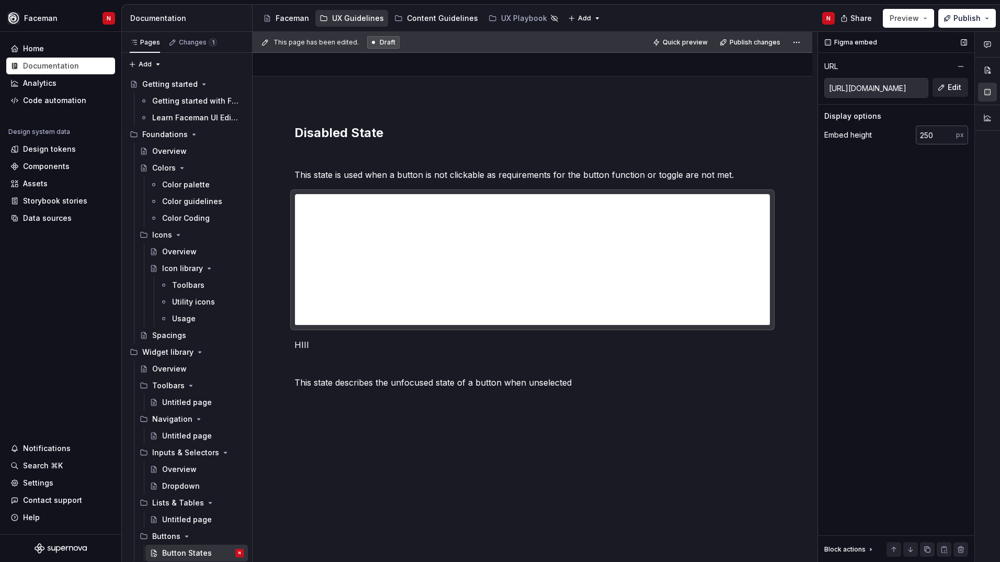
scroll to position [105, 0]
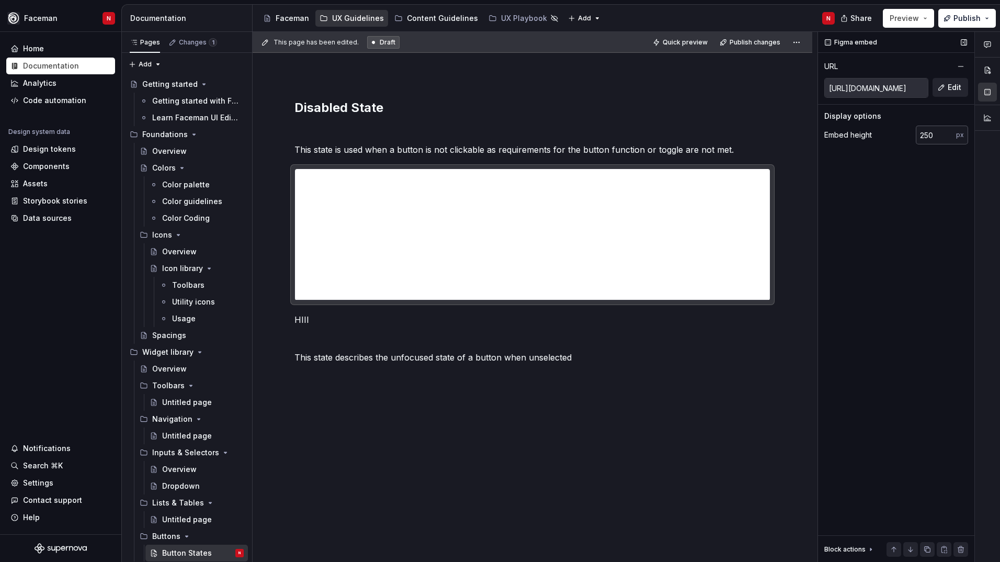
click at [928, 142] on input "250" at bounding box center [936, 135] width 40 height 19
click at [929, 139] on input "250" at bounding box center [936, 135] width 40 height 19
click at [464, 334] on p at bounding box center [533, 338] width 476 height 13
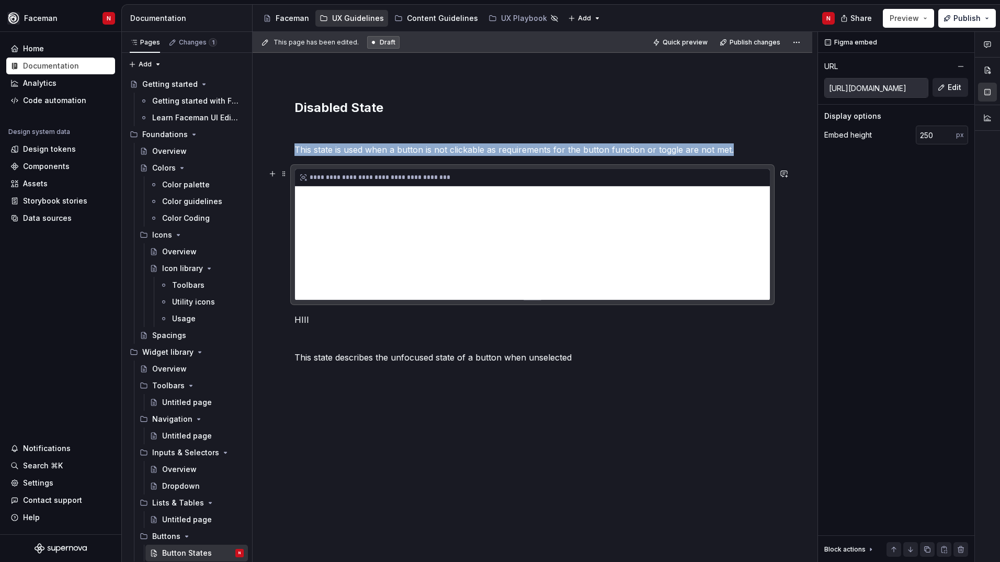
click at [582, 193] on div "**********" at bounding box center [532, 234] width 475 height 131
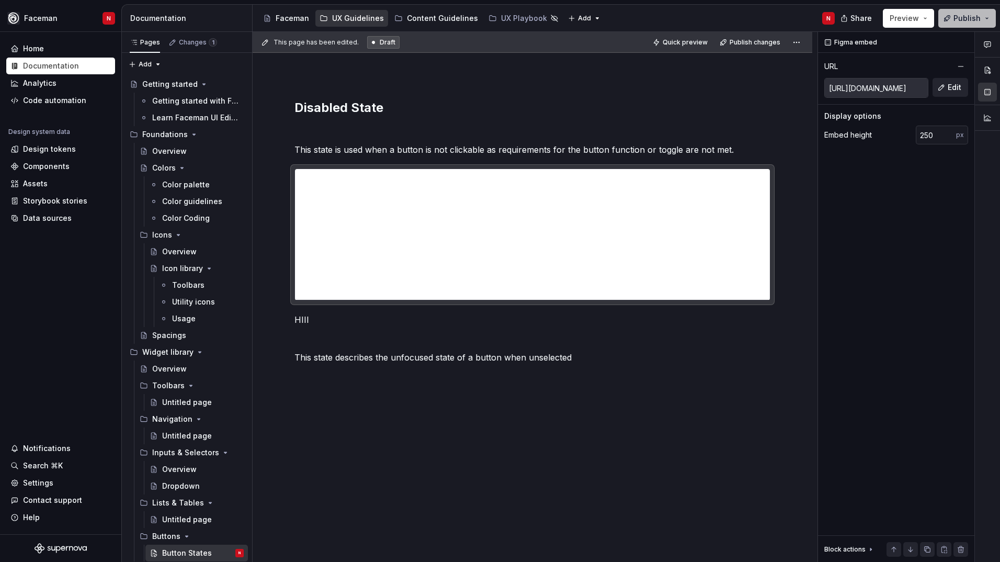
click at [956, 19] on span "Publish" at bounding box center [967, 18] width 27 height 10
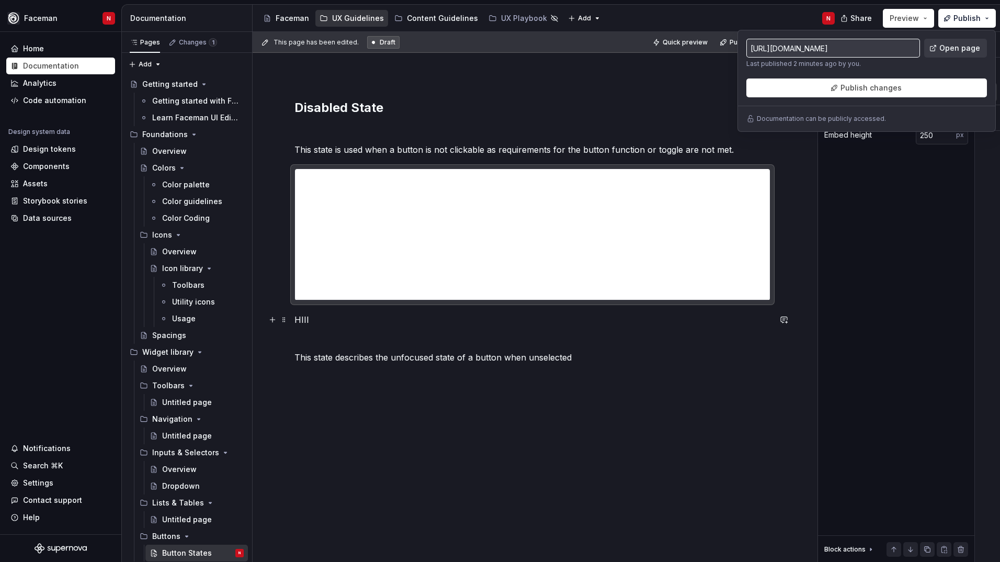
click at [402, 321] on p "HIII" at bounding box center [533, 319] width 476 height 13
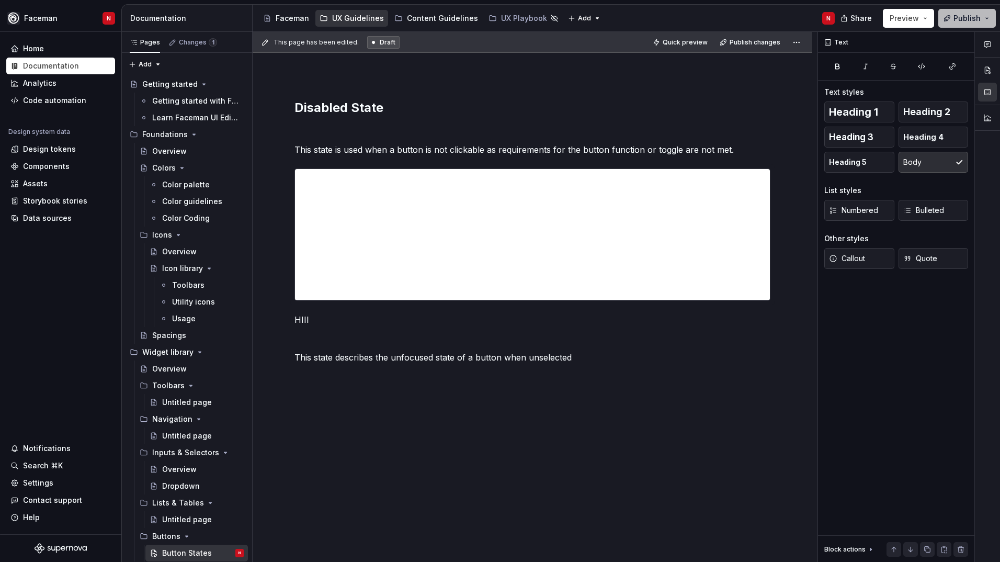
click at [951, 21] on button "Publish" at bounding box center [968, 18] width 58 height 19
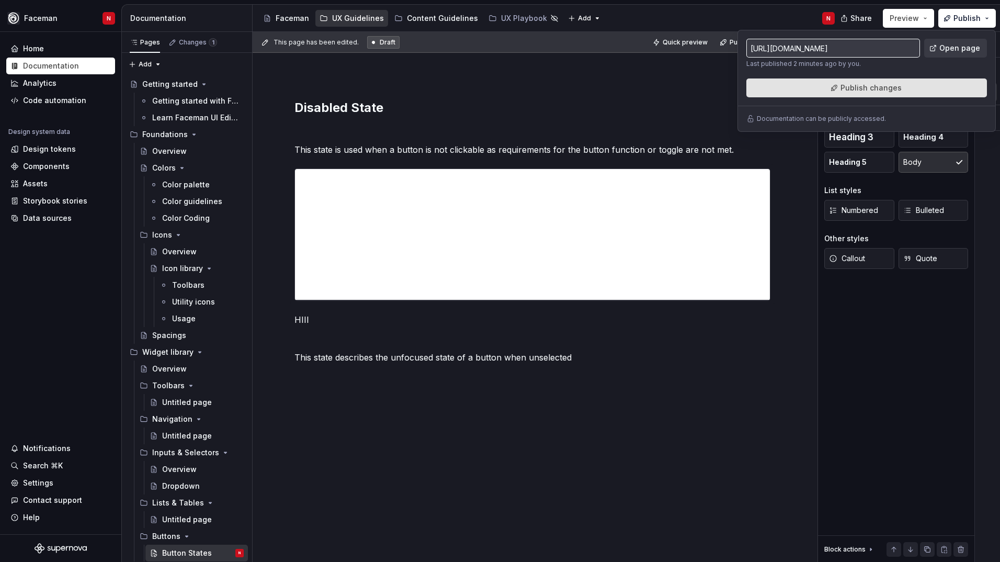
drag, startPoint x: 951, startPoint y: 21, endPoint x: 878, endPoint y: 93, distance: 101.4
click at [878, 93] on span "Publish changes" at bounding box center [871, 88] width 61 height 10
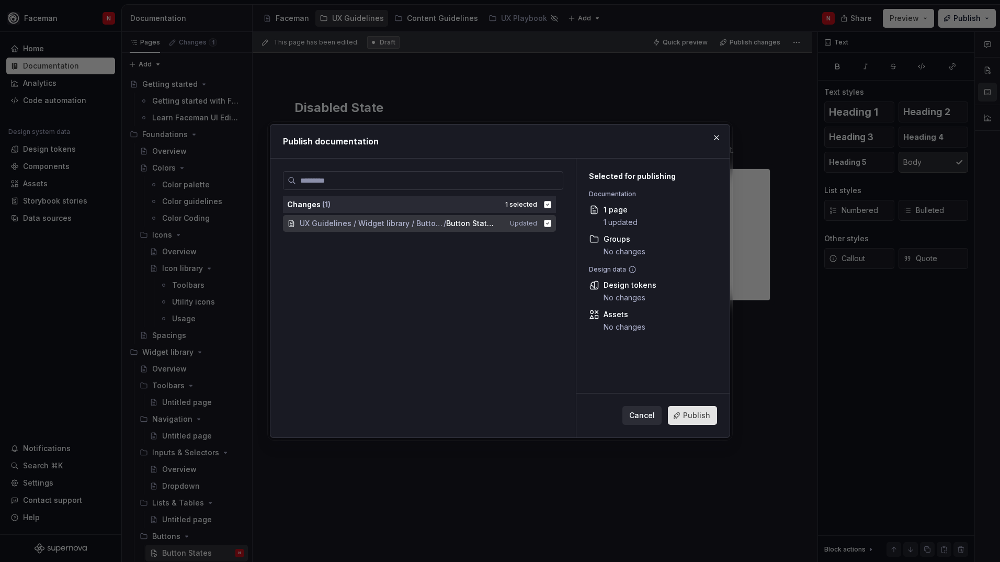
click at [682, 414] on button "Publish" at bounding box center [692, 415] width 49 height 19
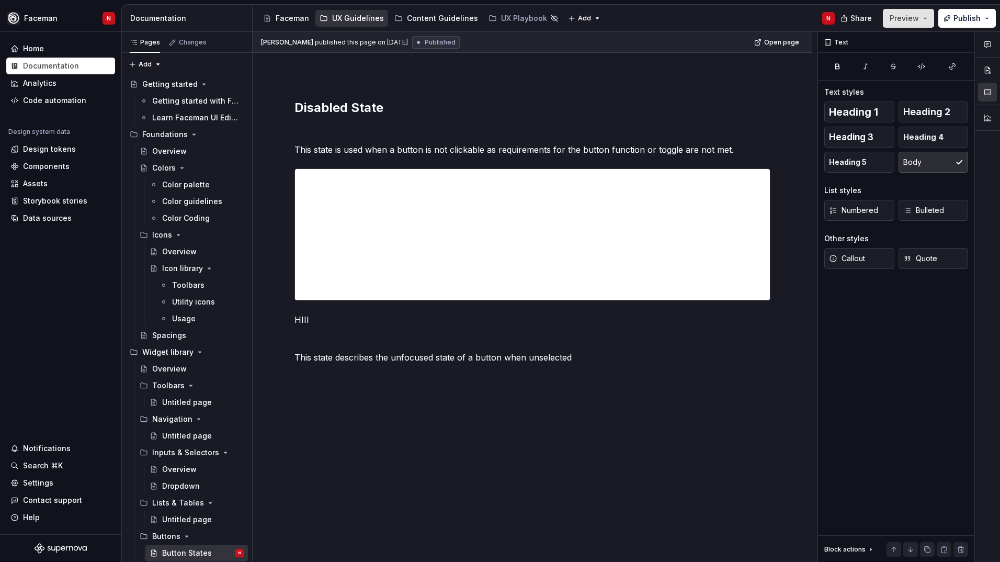
click at [897, 22] on span "Preview" at bounding box center [904, 18] width 29 height 10
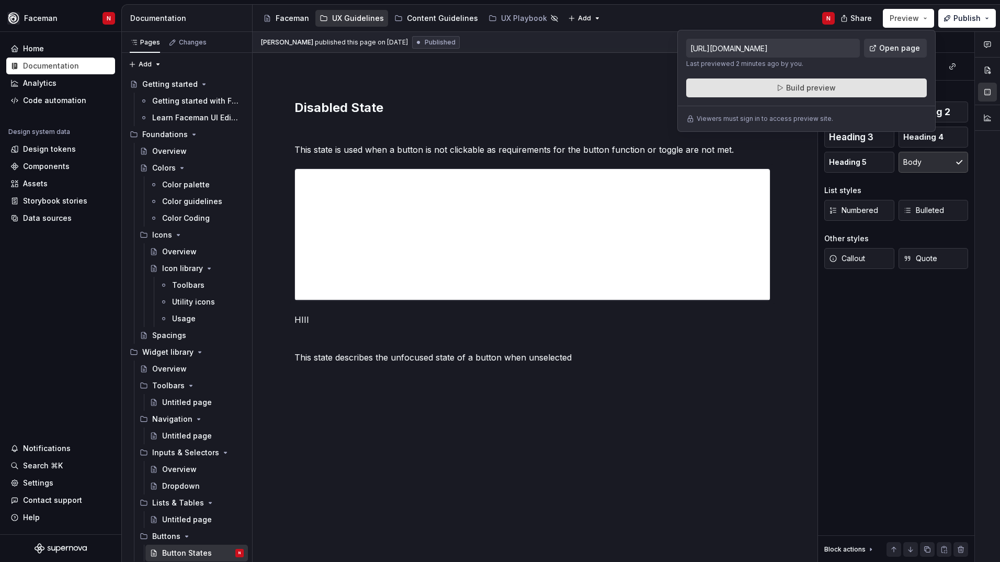
drag, startPoint x: 897, startPoint y: 22, endPoint x: 849, endPoint y: 86, distance: 80.4
click at [849, 86] on button "Build preview" at bounding box center [806, 87] width 241 height 19
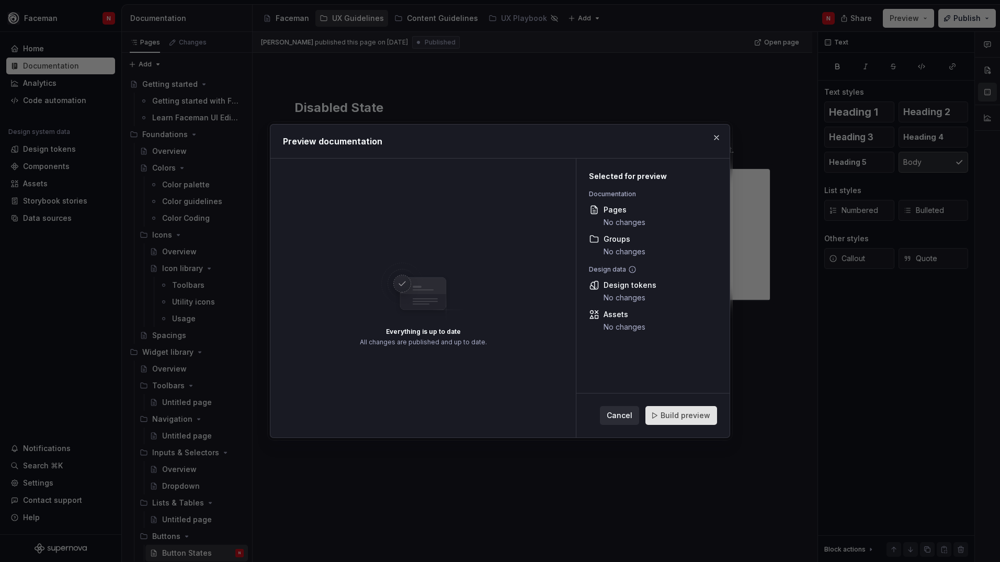
click at [665, 418] on span "Build preview" at bounding box center [686, 415] width 50 height 10
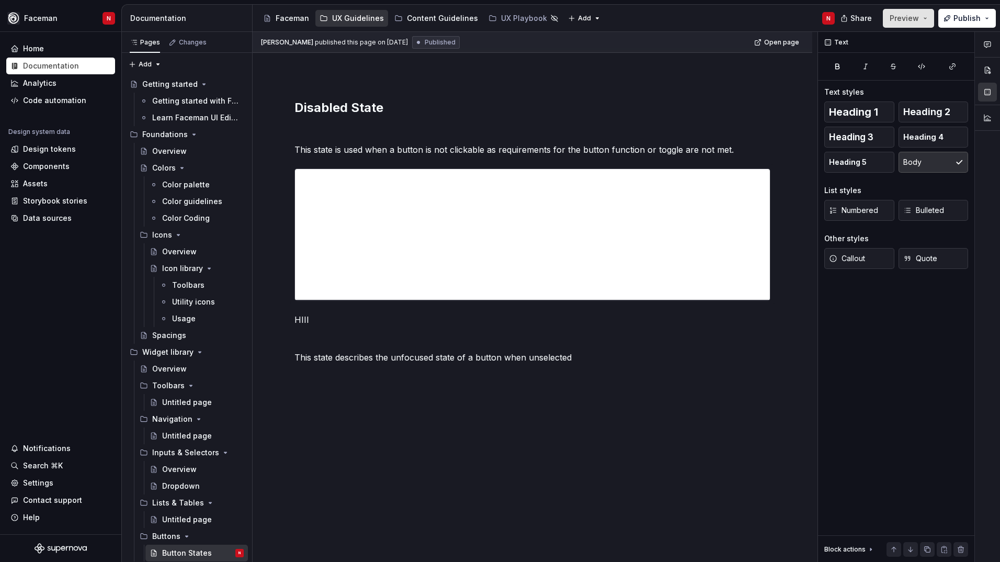
click at [924, 22] on button "Preview" at bounding box center [908, 18] width 51 height 19
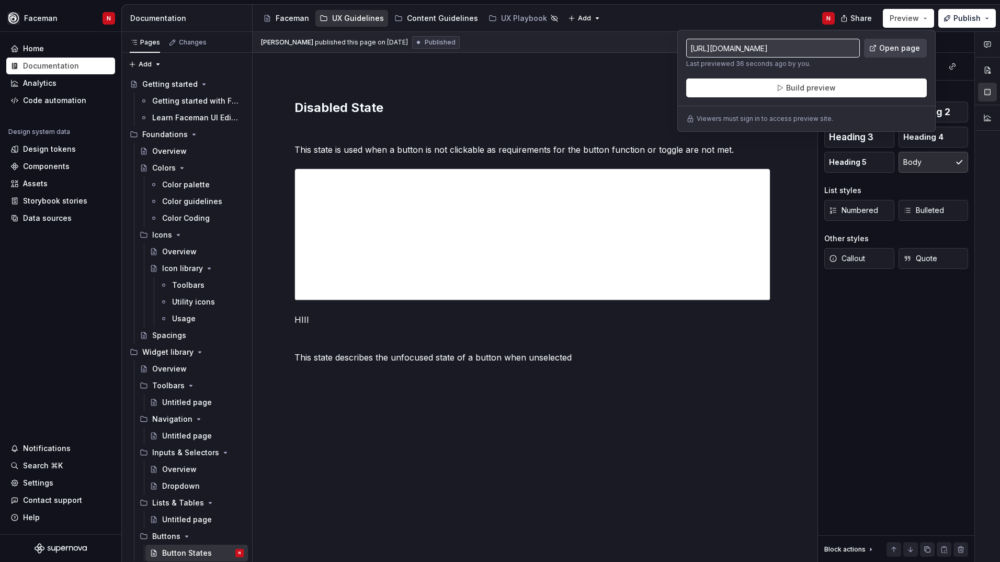
drag, startPoint x: 924, startPoint y: 22, endPoint x: 910, endPoint y: 51, distance: 31.8
click at [910, 51] on span "Open page" at bounding box center [899, 48] width 41 height 10
type textarea "*"
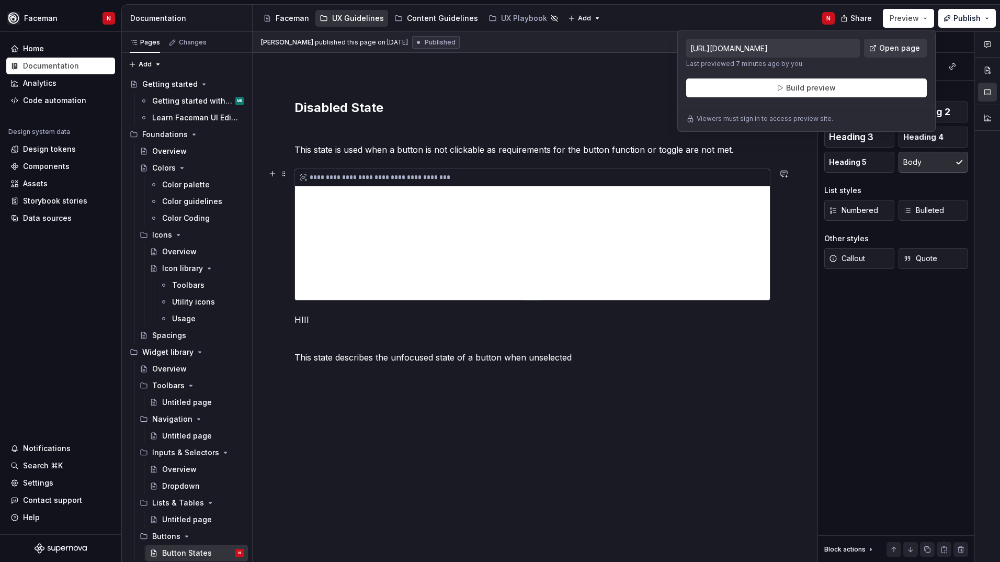
click at [698, 218] on div "**********" at bounding box center [532, 234] width 475 height 131
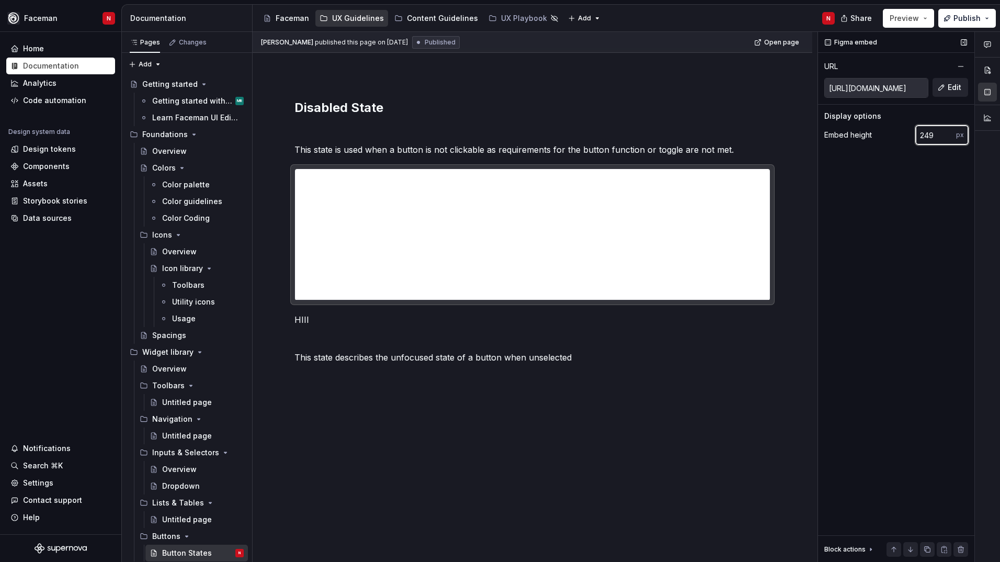
click at [946, 135] on input "249" at bounding box center [936, 135] width 40 height 19
click at [920, 138] on input "249" at bounding box center [936, 135] width 40 height 19
type input "500"
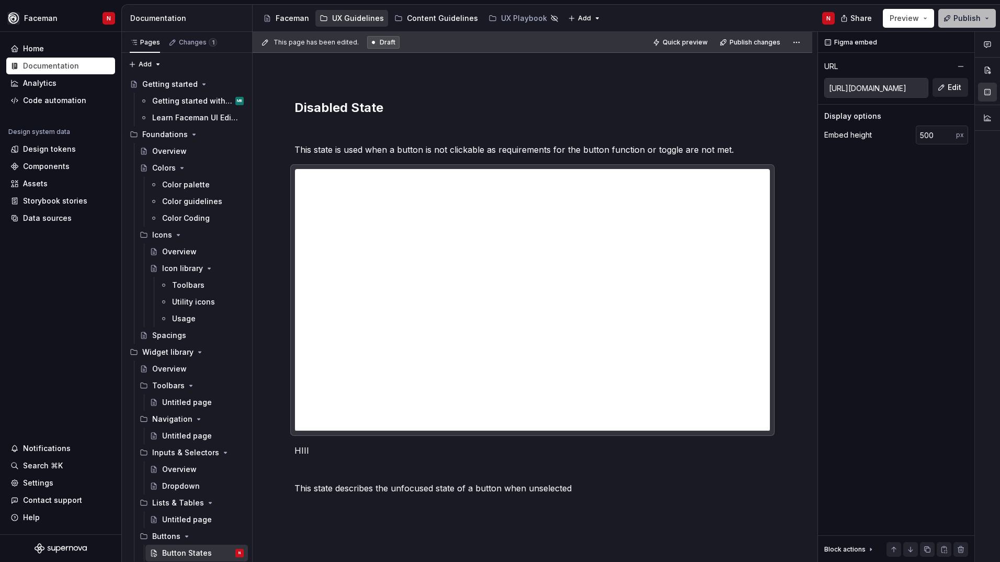
click at [979, 17] on span "Publish" at bounding box center [967, 18] width 27 height 10
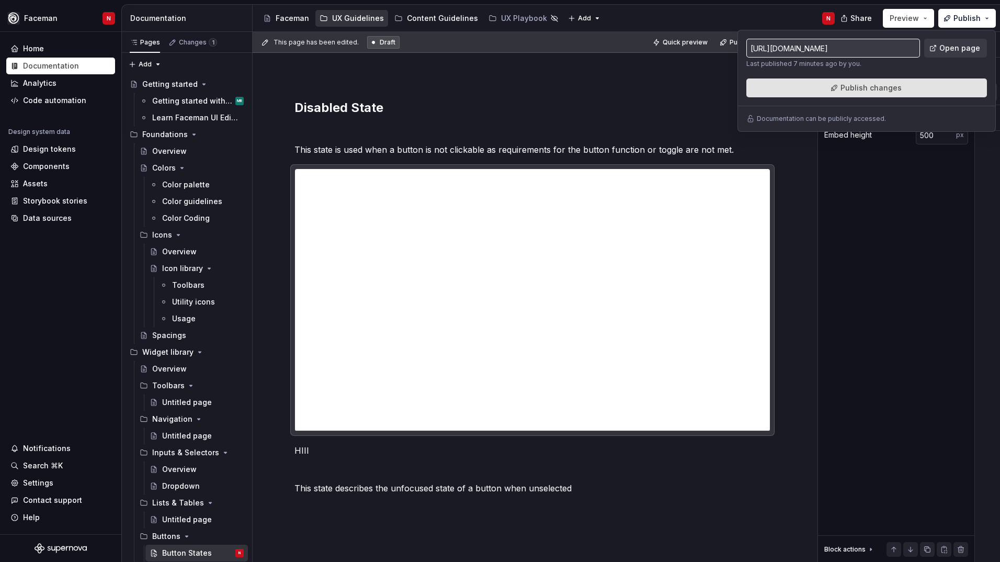
drag, startPoint x: 979, startPoint y: 17, endPoint x: 891, endPoint y: 84, distance: 109.8
click at [891, 84] on span "Publish changes" at bounding box center [871, 88] width 61 height 10
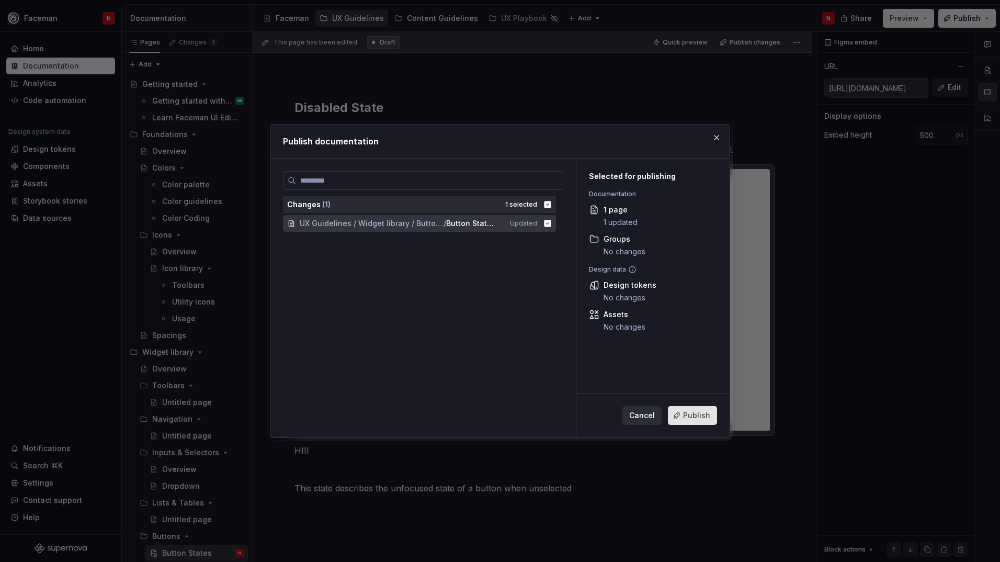
click at [704, 415] on span "Publish" at bounding box center [696, 415] width 27 height 10
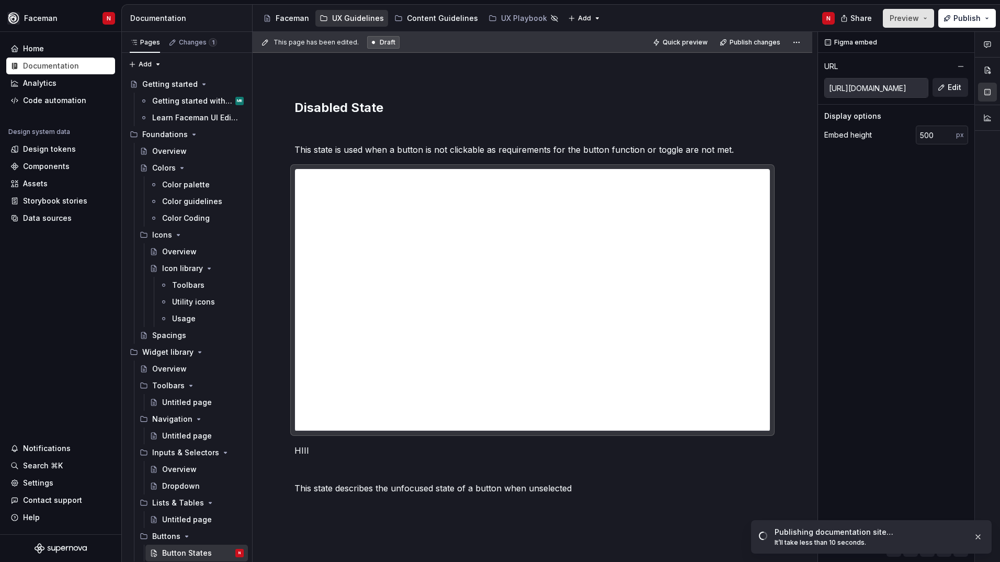
click at [933, 22] on button "Preview" at bounding box center [908, 18] width 51 height 19
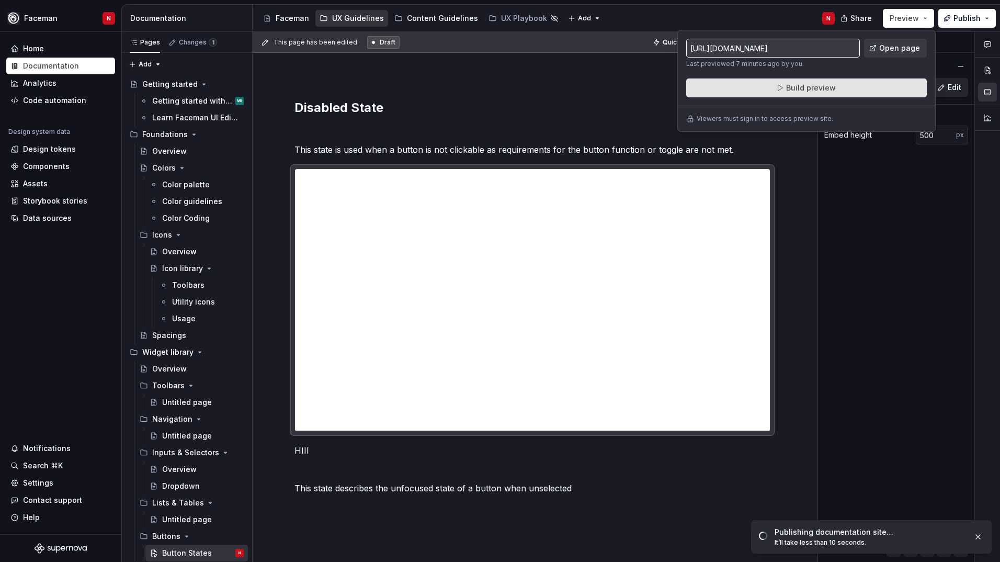
click at [817, 92] on span "Build preview" at bounding box center [811, 88] width 50 height 10
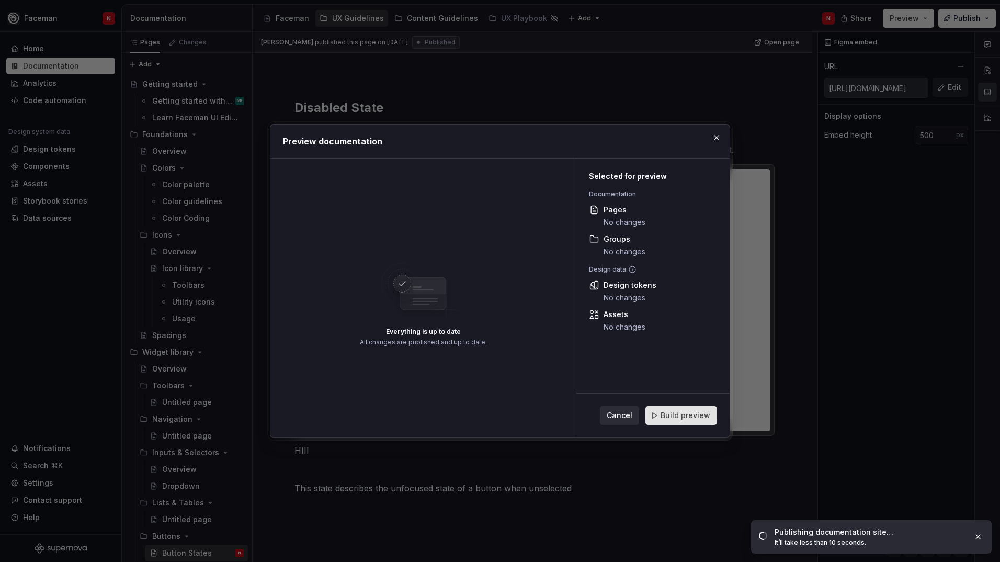
click at [679, 417] on span "Build preview" at bounding box center [686, 415] width 50 height 10
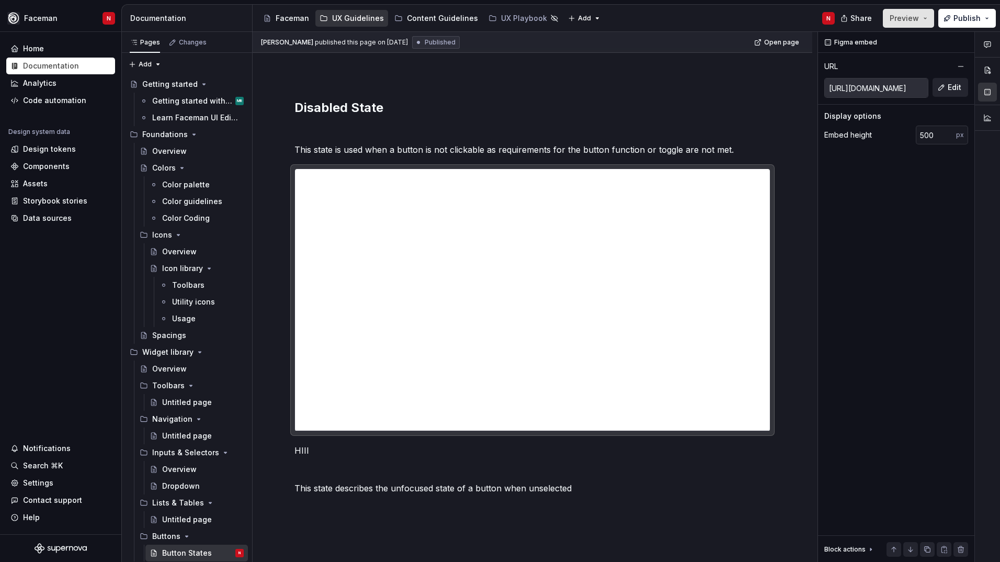
click at [928, 17] on button "Preview" at bounding box center [908, 18] width 51 height 19
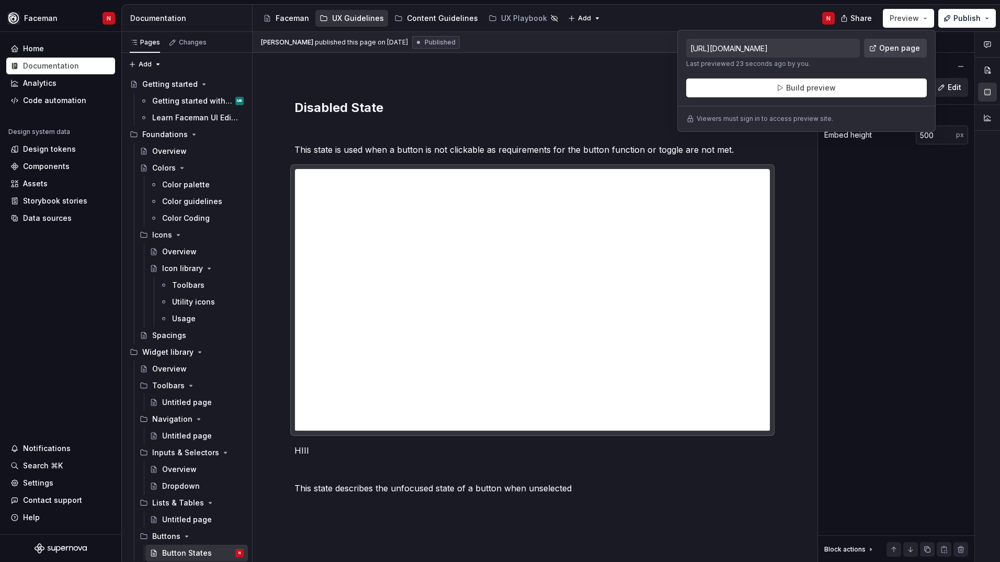
drag, startPoint x: 928, startPoint y: 17, endPoint x: 905, endPoint y: 46, distance: 36.5
click at [905, 46] on span "Open page" at bounding box center [899, 48] width 41 height 10
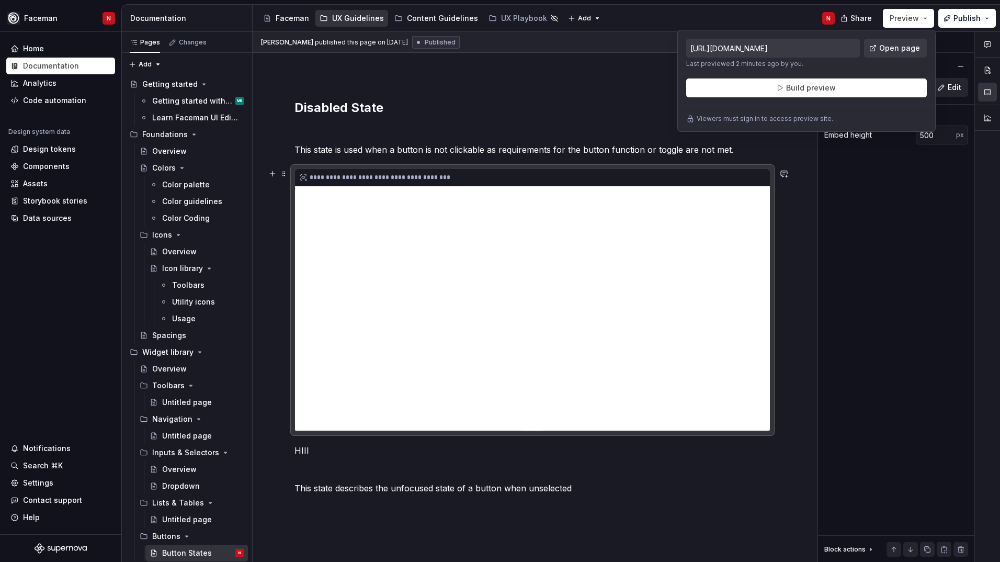
click at [593, 258] on div "**********" at bounding box center [532, 300] width 475 height 262
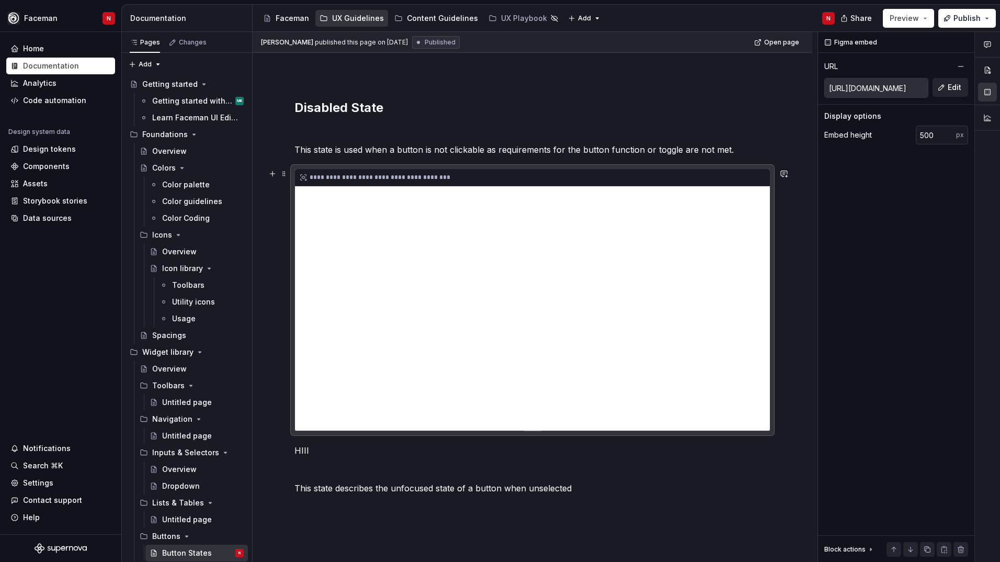
click at [510, 212] on div "**********" at bounding box center [532, 300] width 475 height 262
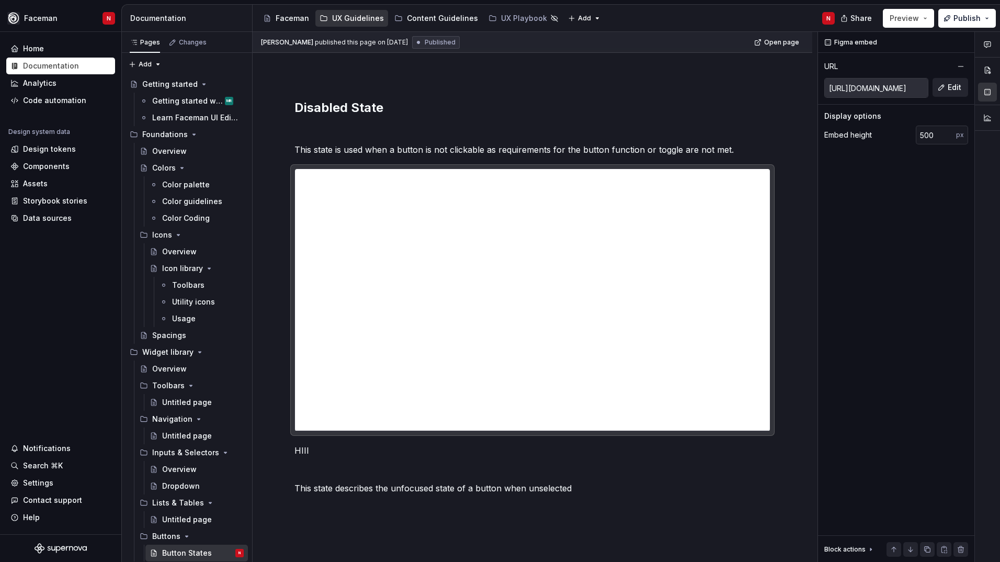
type textarea "*"
